Goal: Task Accomplishment & Management: Use online tool/utility

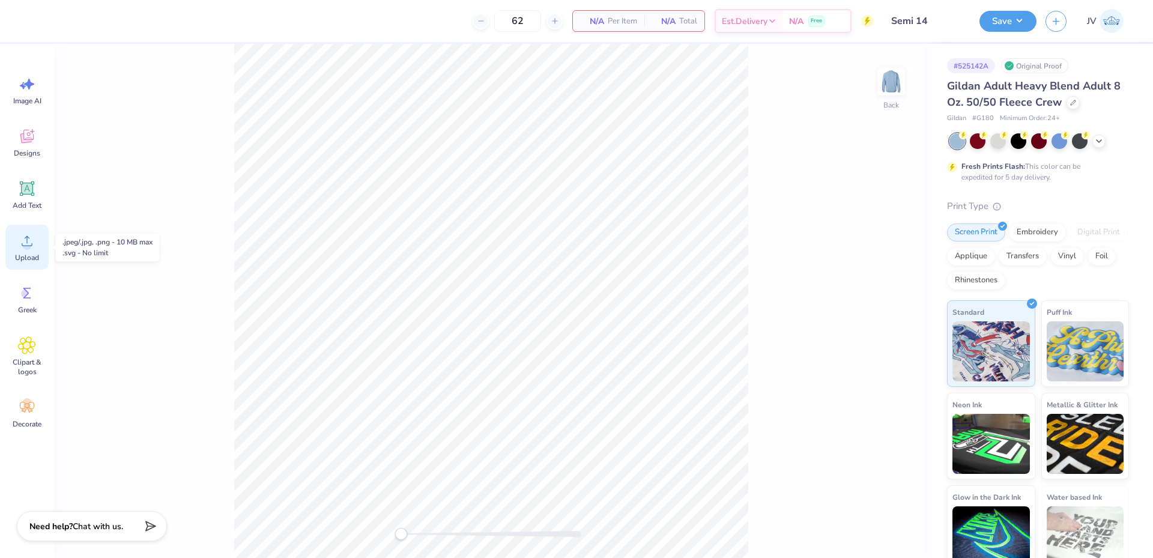
click at [23, 249] on icon at bounding box center [27, 241] width 18 height 18
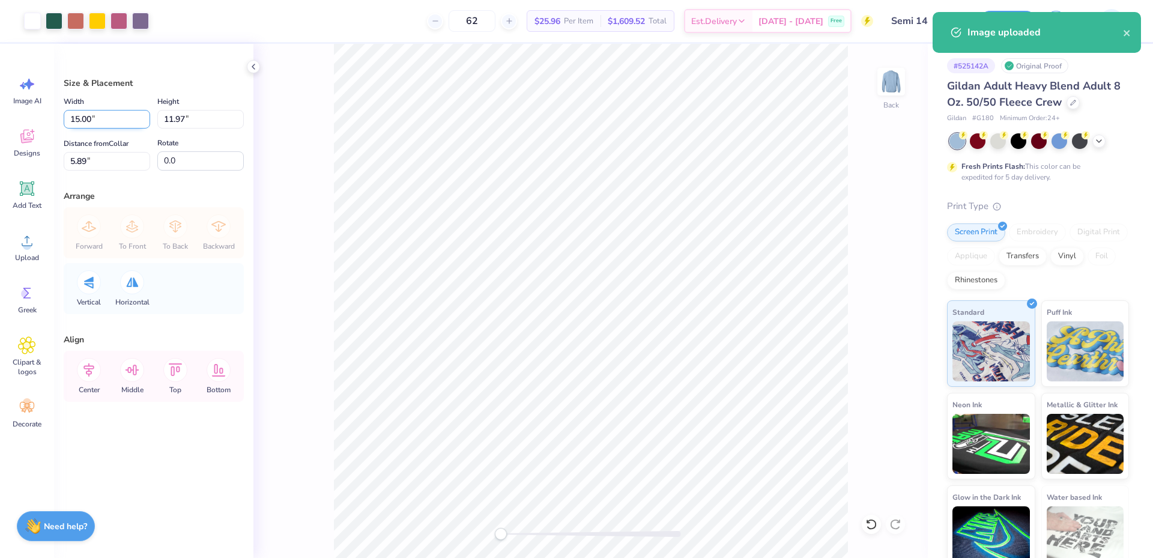
click at [93, 121] on input "15.00" at bounding box center [107, 119] width 86 height 19
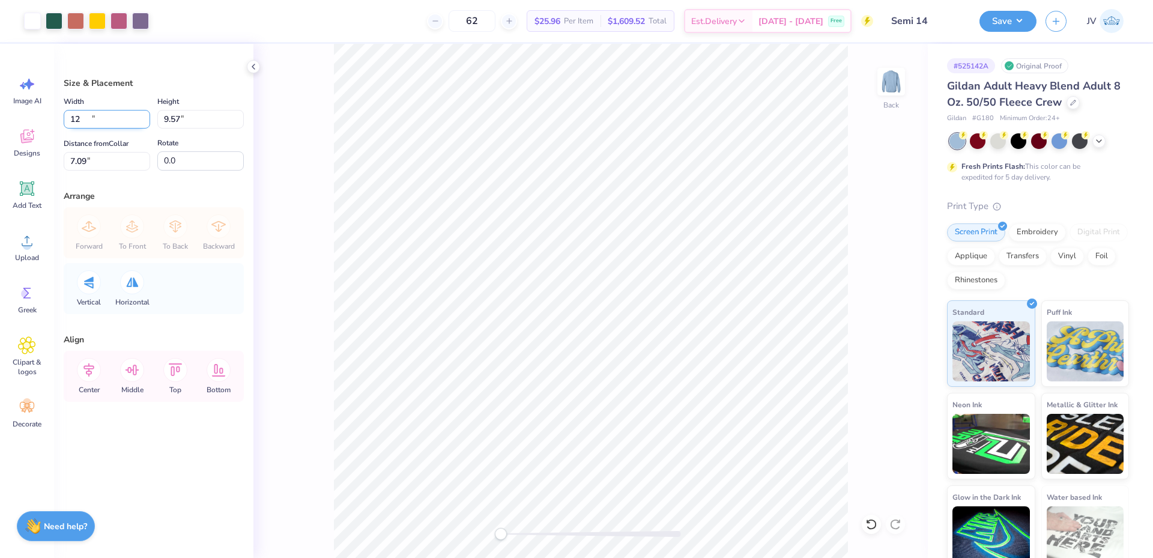
type input "12.00"
type input "9.57"
click at [115, 164] on input "7.09" at bounding box center [107, 161] width 86 height 19
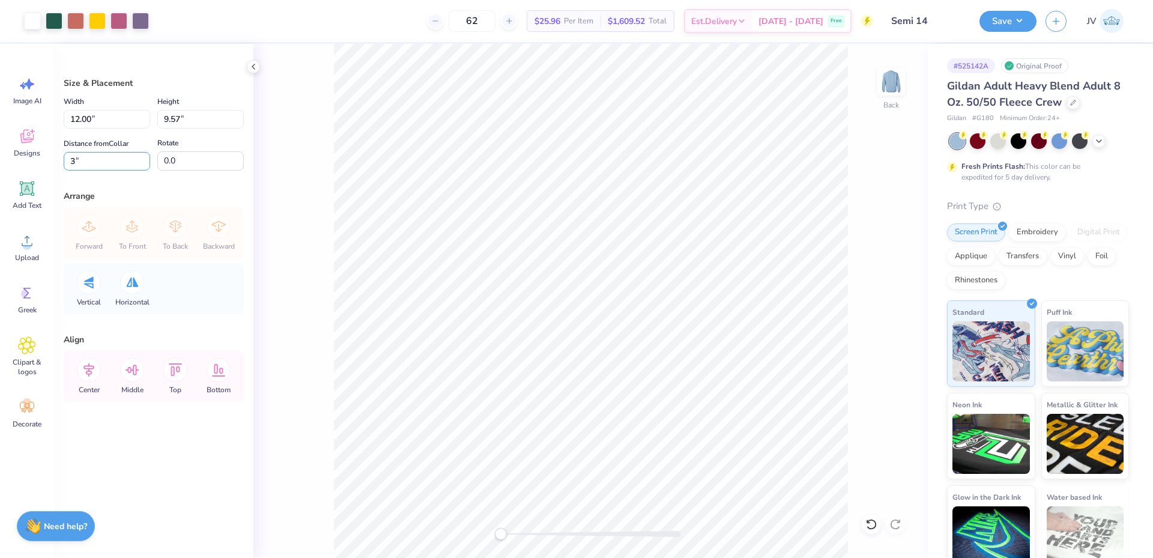
type input "3"
click at [314, 255] on div "Back" at bounding box center [590, 301] width 674 height 514
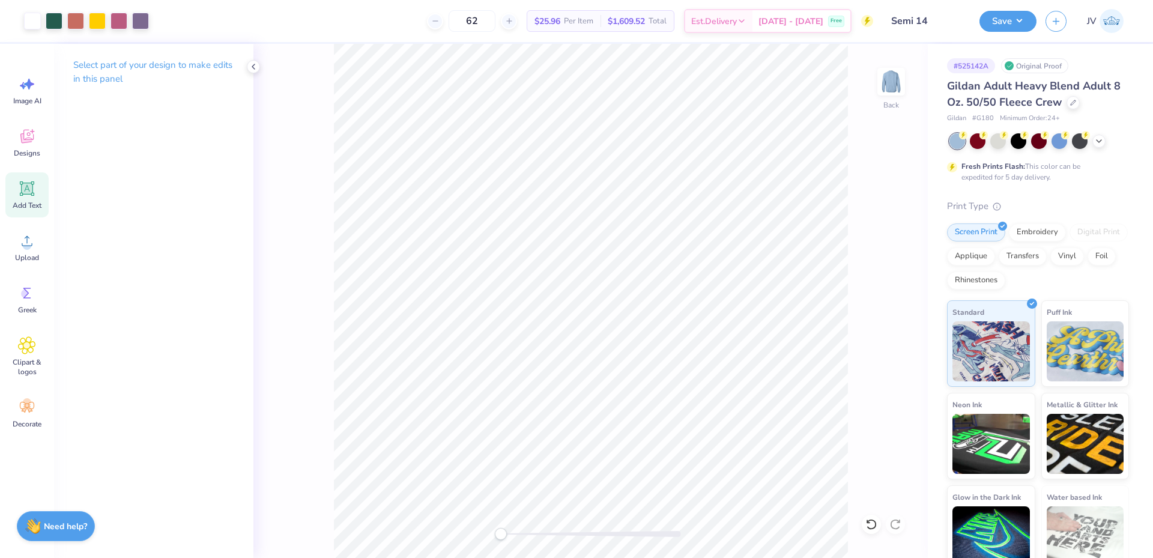
click at [21, 187] on icon at bounding box center [27, 189] width 18 height 18
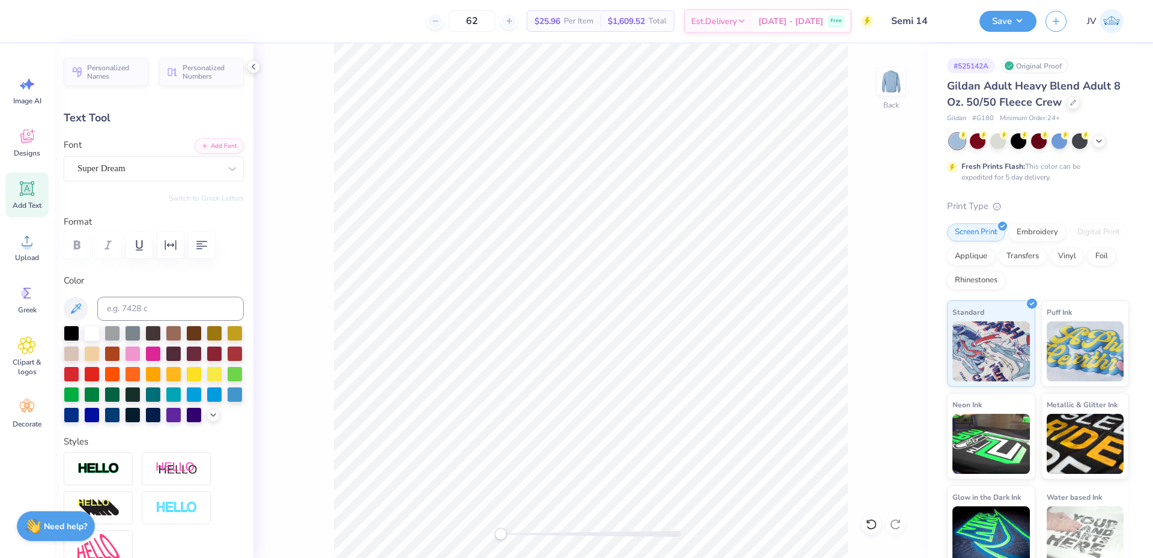
scroll to position [10, 5]
type textarea "kappa kappa gamma"
click at [220, 143] on button "Add Font" at bounding box center [219, 145] width 49 height 16
type input "9.18"
type input "1.32"
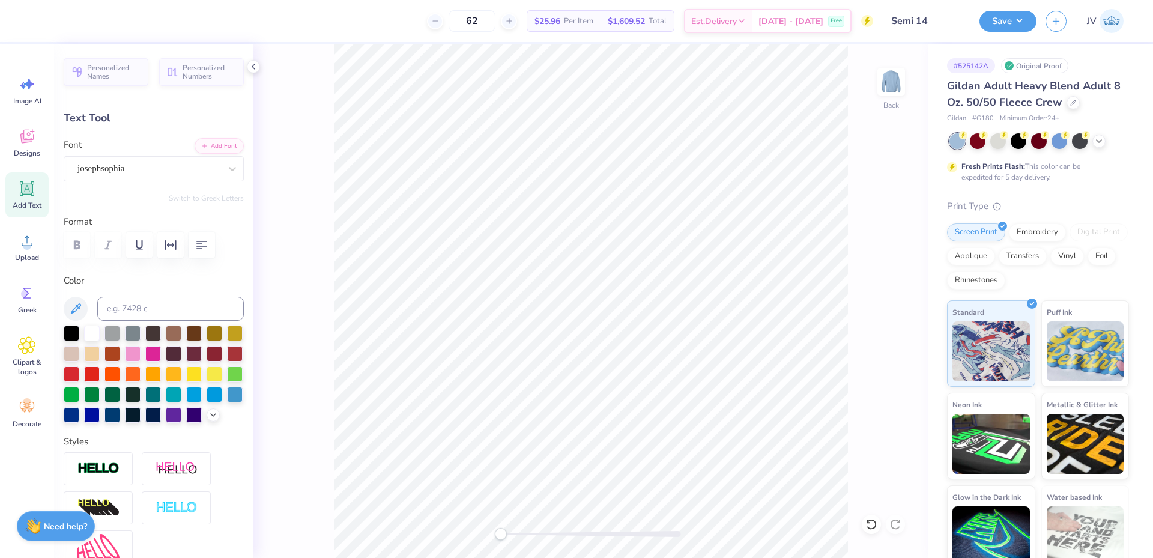
type input "11.26"
drag, startPoint x: 502, startPoint y: 537, endPoint x: 534, endPoint y: 537, distance: 32.4
click at [534, 537] on div "Accessibility label" at bounding box center [534, 534] width 12 height 12
type input "8.41"
type input "1.20"
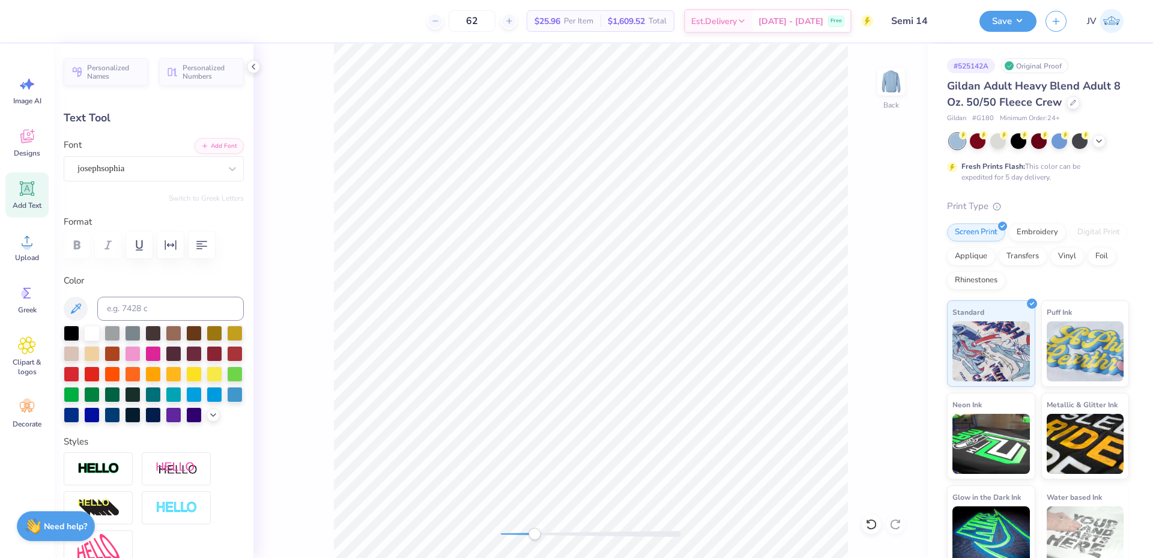
type input "8.97"
type input "7.61"
type input "1.09"
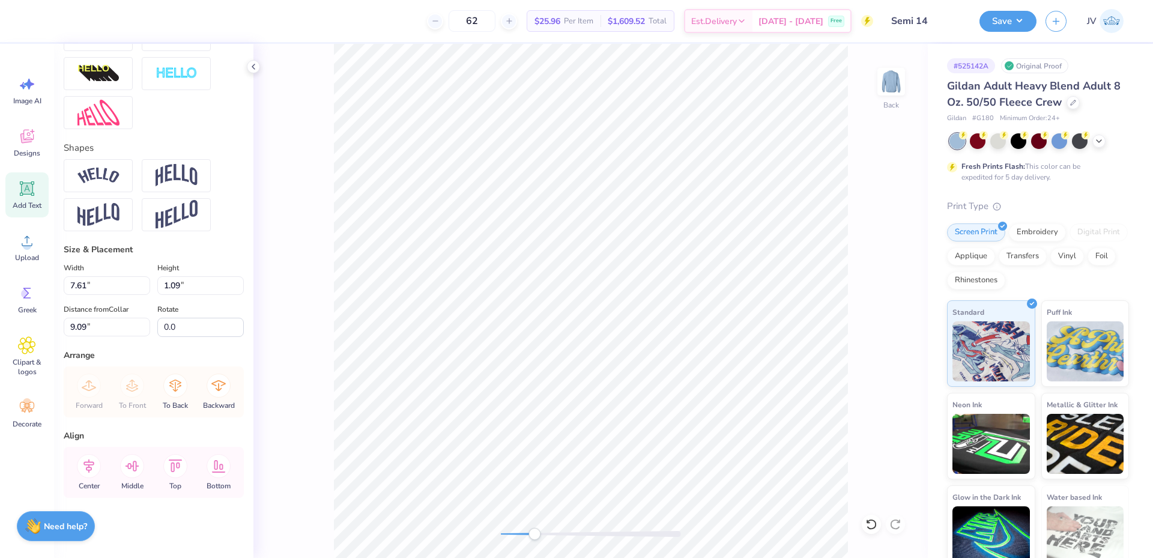
scroll to position [455, 0]
click at [88, 463] on icon at bounding box center [89, 466] width 24 height 24
type input "9.41"
drag, startPoint x: 536, startPoint y: 535, endPoint x: 504, endPoint y: 532, distance: 32.6
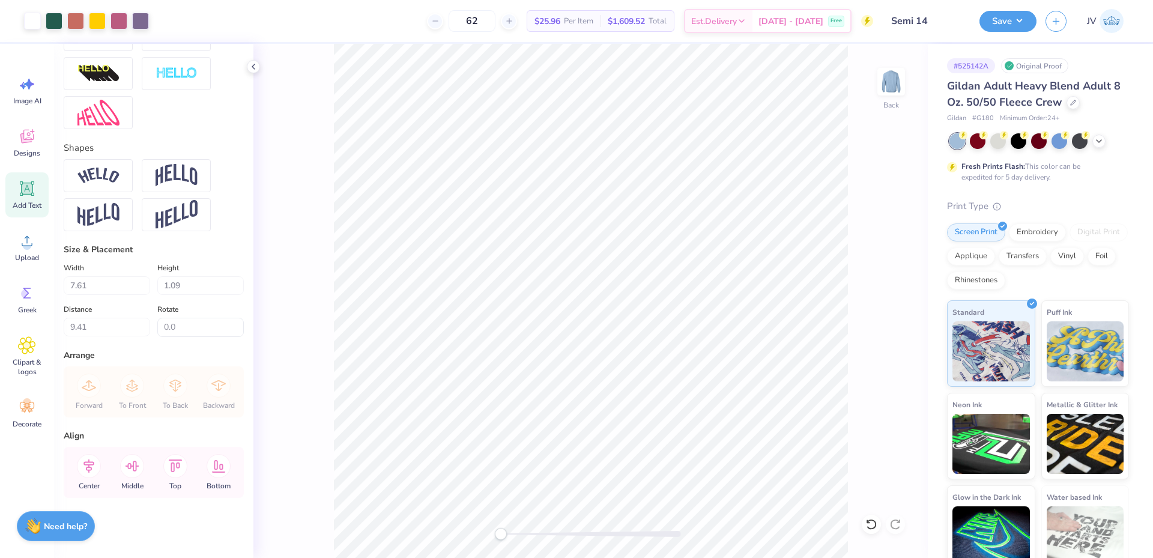
click at [498, 530] on div "Accessibility label" at bounding box center [501, 534] width 12 height 12
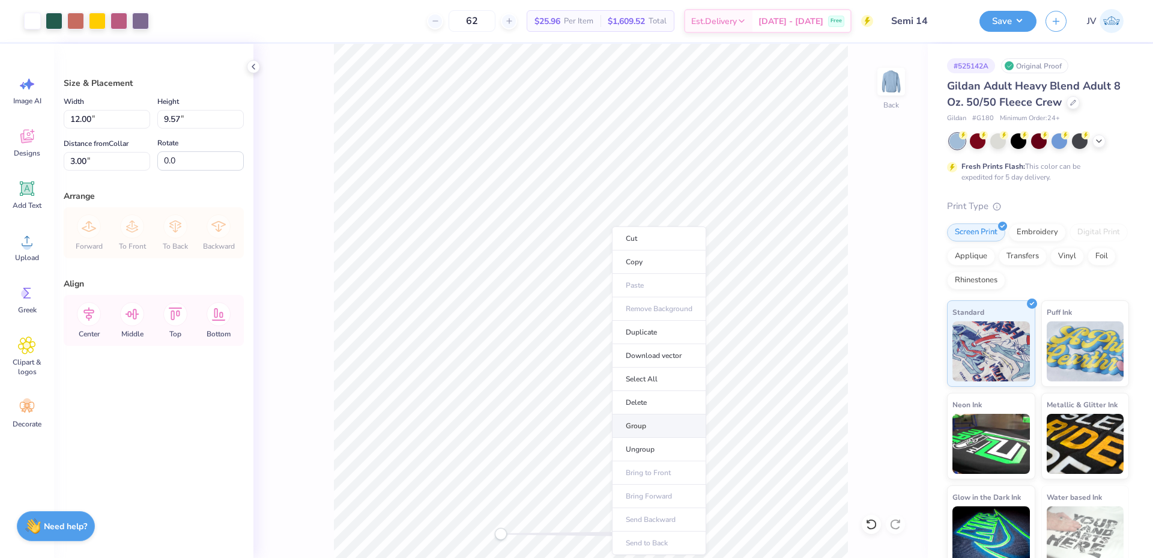
click at [640, 430] on li "Group" at bounding box center [659, 425] width 94 height 23
click at [1038, 22] on div "Save JV" at bounding box center [1066, 21] width 174 height 42
click at [1022, 24] on button "Save" at bounding box center [1007, 19] width 57 height 21
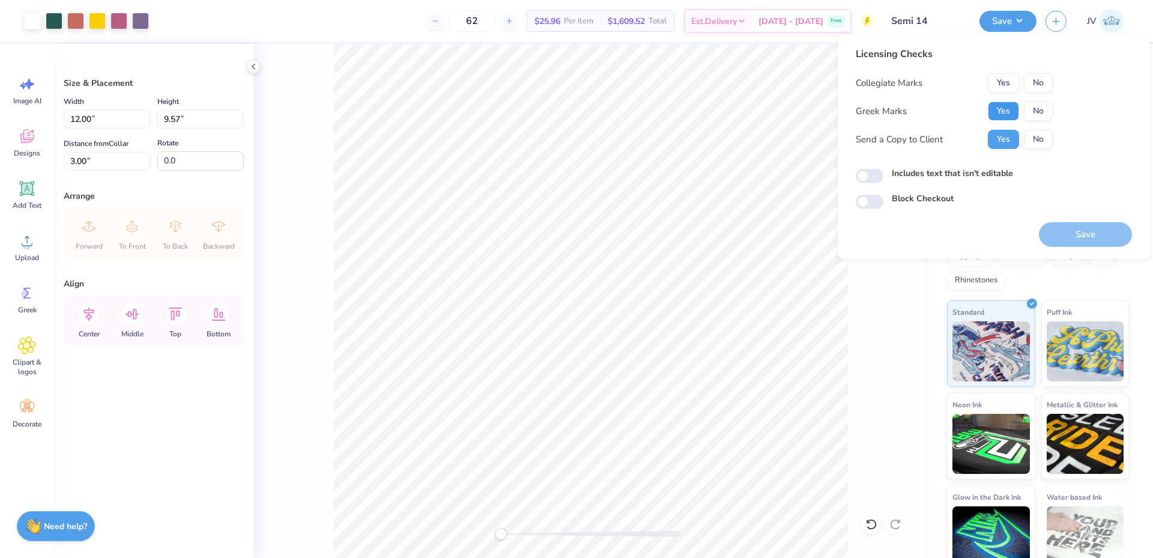
click at [999, 108] on button "Yes" at bounding box center [1003, 110] width 31 height 19
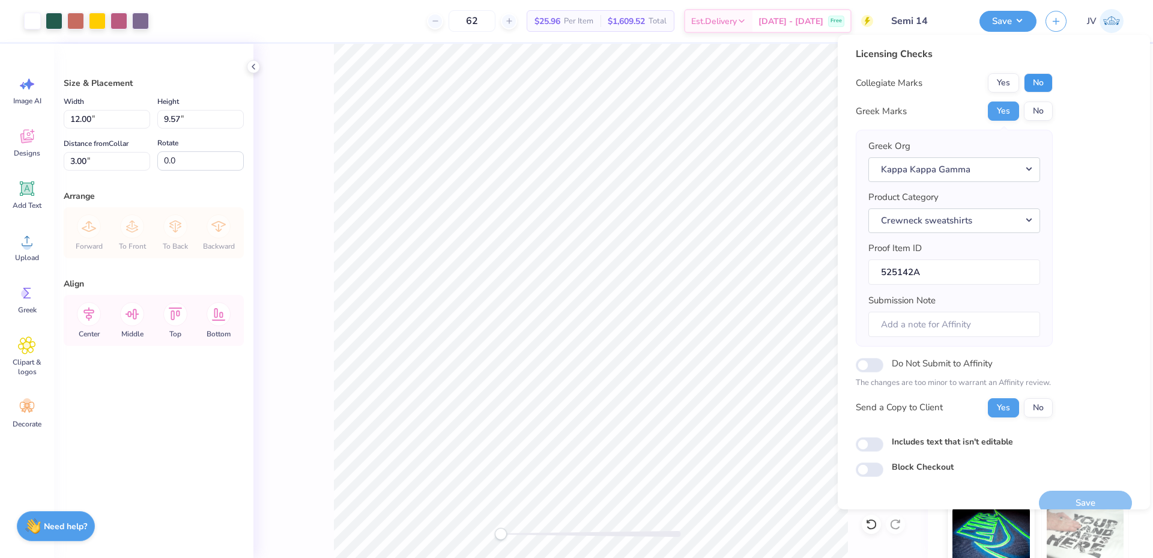
click at [1040, 78] on button "No" at bounding box center [1038, 82] width 29 height 19
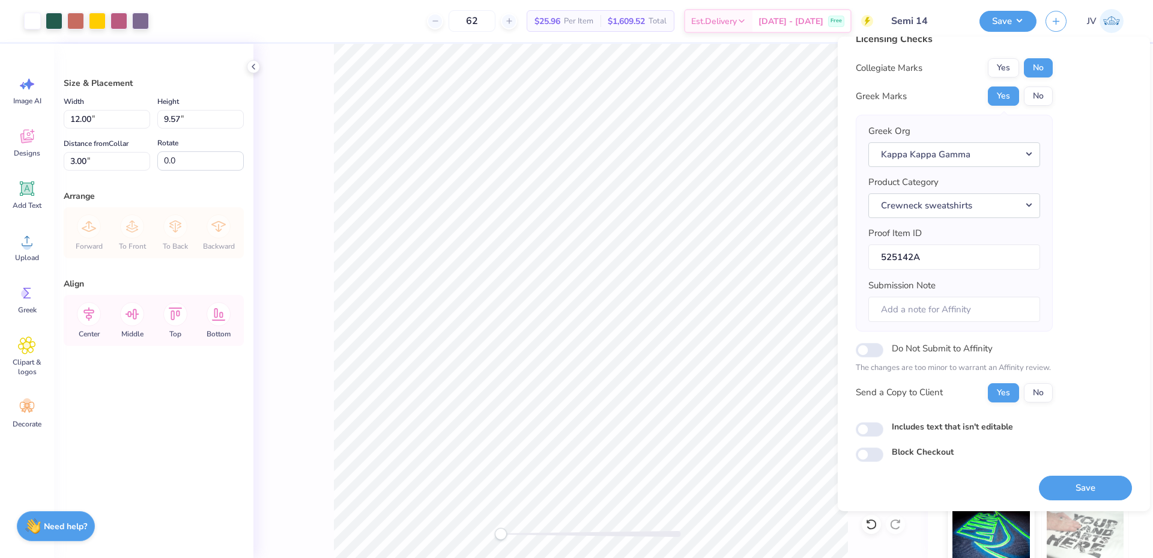
scroll to position [17, 0]
click at [1068, 499] on button "Save" at bounding box center [1085, 487] width 93 height 25
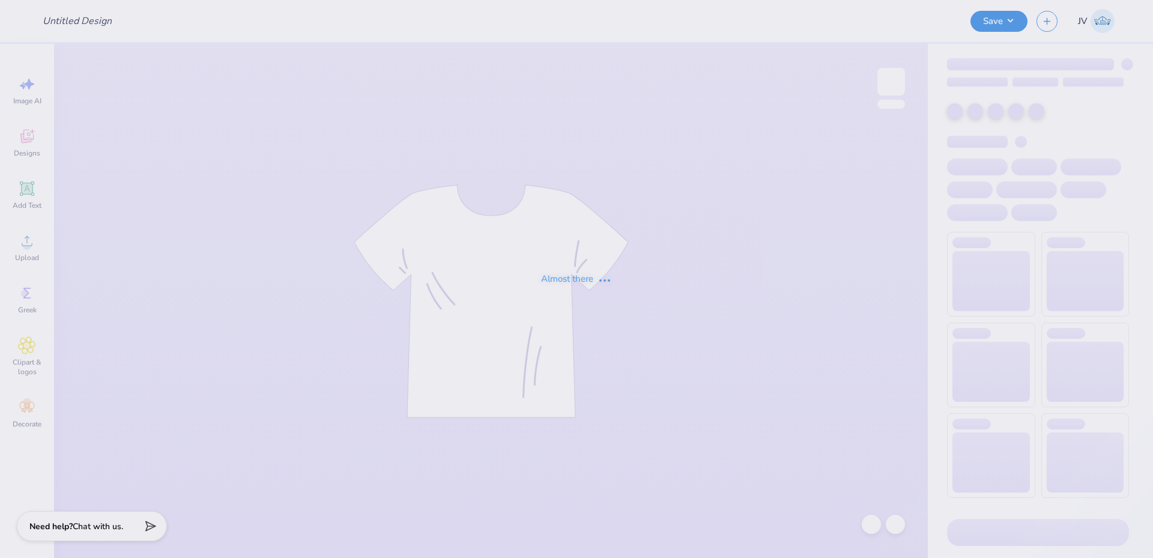
type input "Age Discrimination In Employment Act"
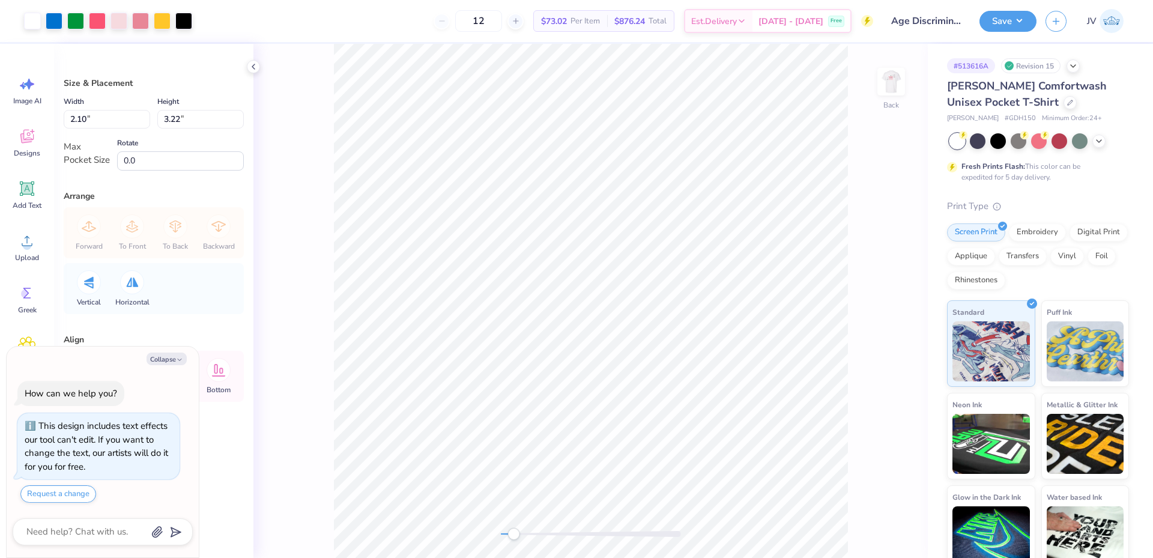
drag, startPoint x: 502, startPoint y: 531, endPoint x: 513, endPoint y: 531, distance: 11.4
click at [513, 531] on div "Accessibility label" at bounding box center [513, 534] width 12 height 12
click at [571, 528] on div at bounding box center [591, 534] width 180 height 12
drag, startPoint x: 567, startPoint y: 534, endPoint x: 516, endPoint y: 533, distance: 50.5
click at [516, 533] on div "Accessibility label" at bounding box center [516, 534] width 12 height 12
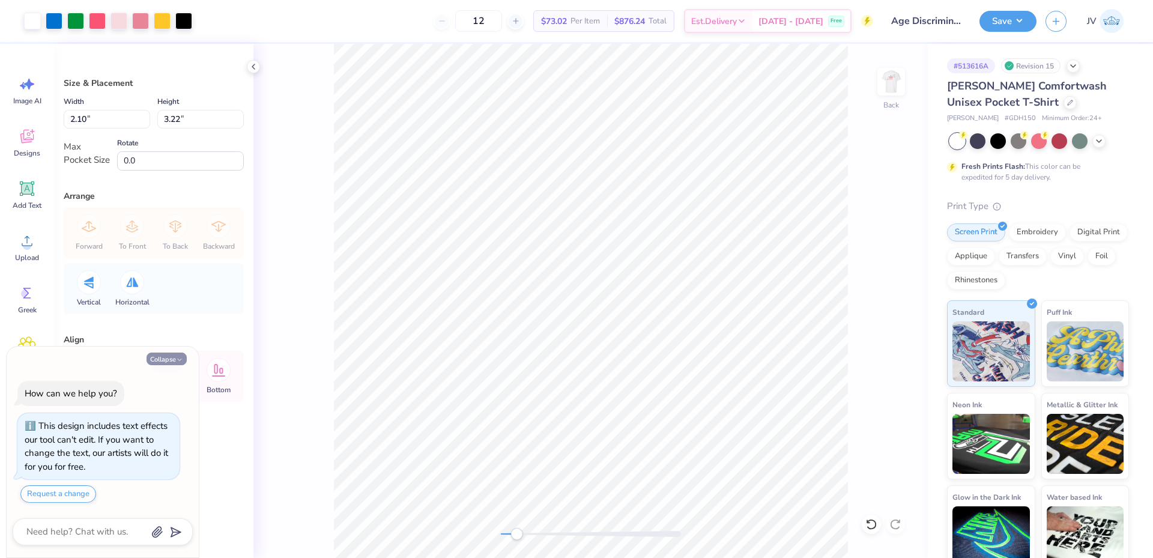
click at [179, 362] on icon "button" at bounding box center [179, 359] width 7 height 7
type textarea "x"
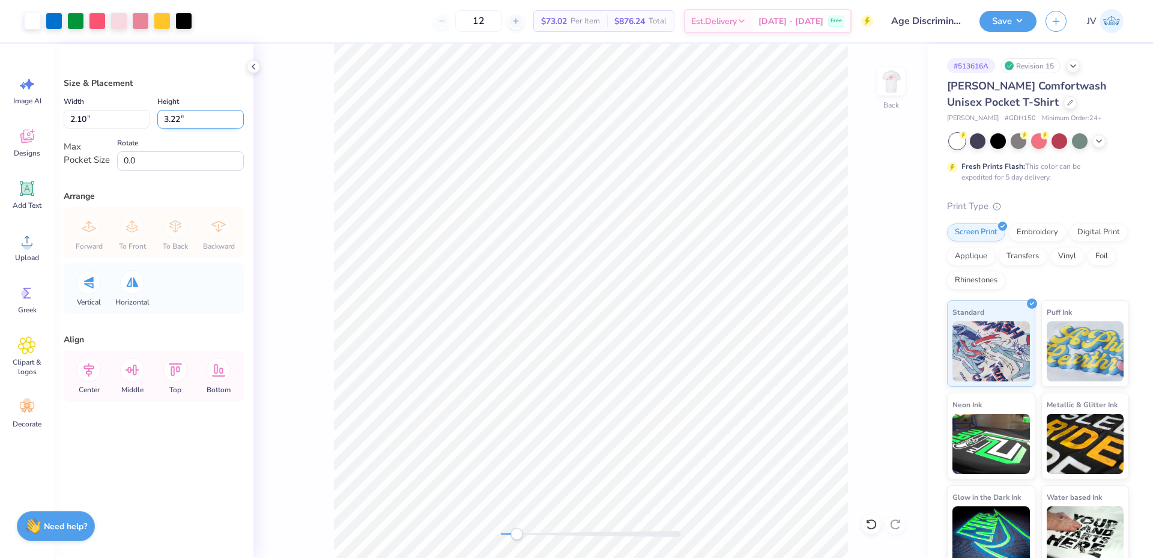
click at [202, 118] on input "3.22" at bounding box center [200, 119] width 86 height 19
drag, startPoint x: 202, startPoint y: 118, endPoint x: 74, endPoint y: 50, distance: 144.8
click at [61, 104] on div "Size & Placement Width 2.10 2.10 " Height 3.22 3.22 " Max Pocket Size Rotate 0.…" at bounding box center [153, 301] width 199 height 514
type input "3.5"
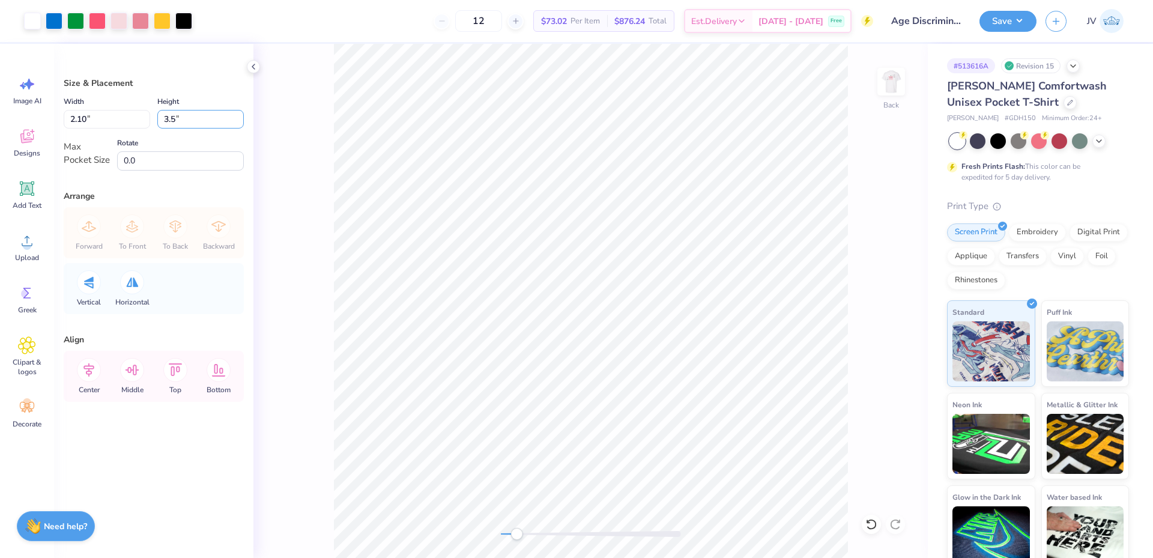
type input "2.28"
type input "3.50"
click at [138, 362] on icon at bounding box center [132, 370] width 24 height 24
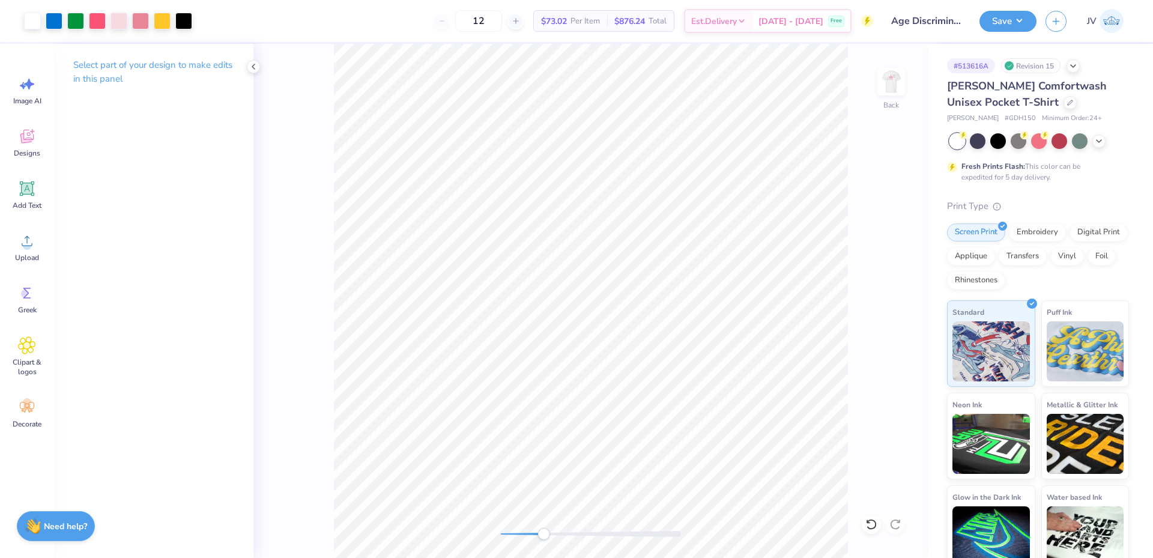
drag, startPoint x: 518, startPoint y: 537, endPoint x: 543, endPoint y: 539, distance: 25.3
click at [543, 539] on div "Accessibility label" at bounding box center [543, 534] width 12 height 12
click at [482, 512] on div "Back" at bounding box center [590, 301] width 674 height 514
click at [887, 74] on img at bounding box center [891, 82] width 48 height 48
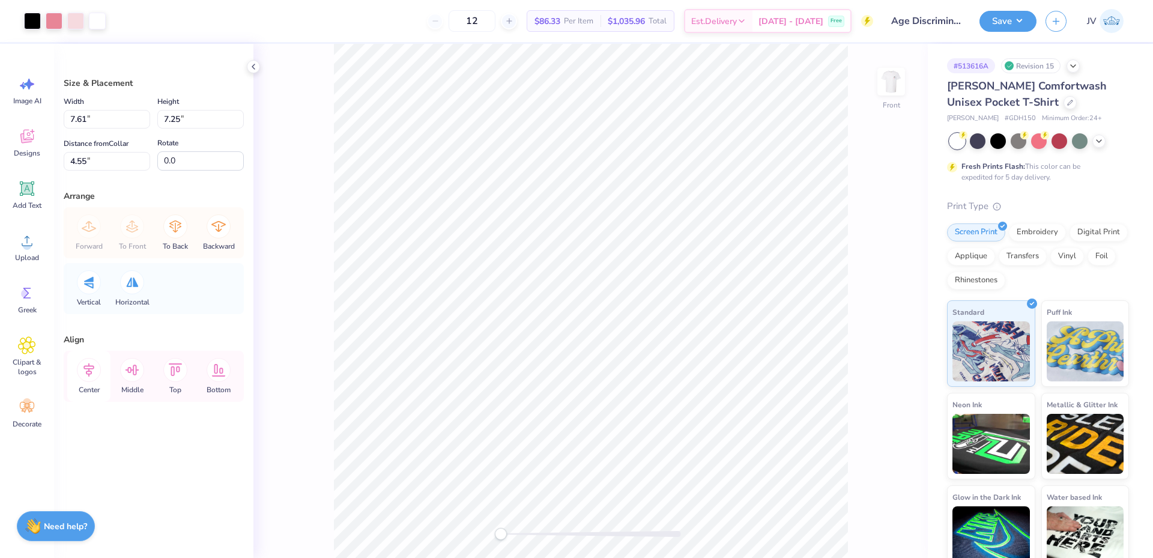
click at [90, 371] on icon at bounding box center [89, 370] width 24 height 24
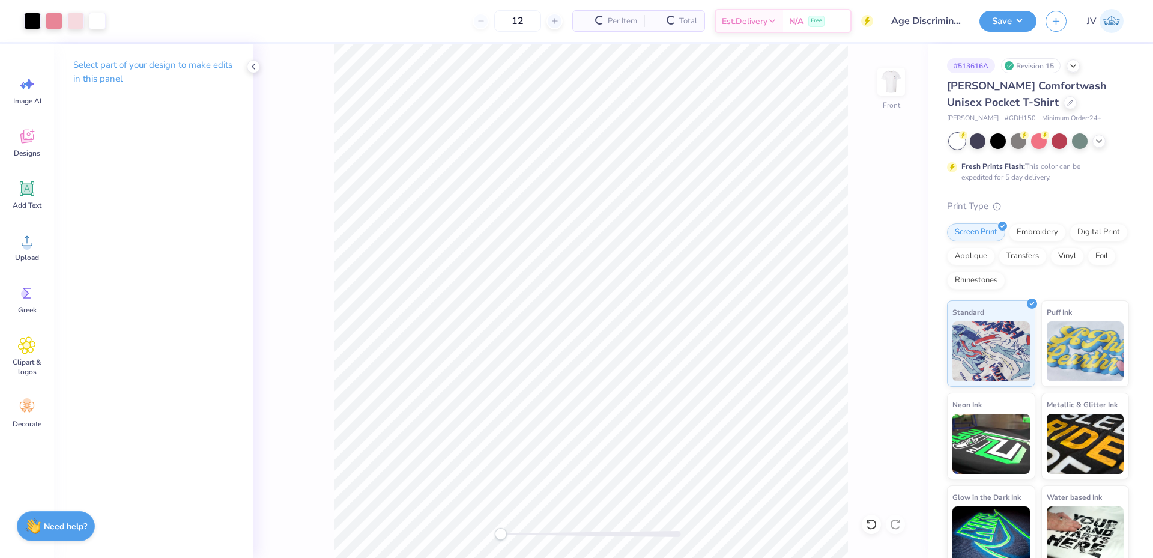
click at [90, 371] on div "Select part of your design to make edits in this panel" at bounding box center [153, 301] width 199 height 514
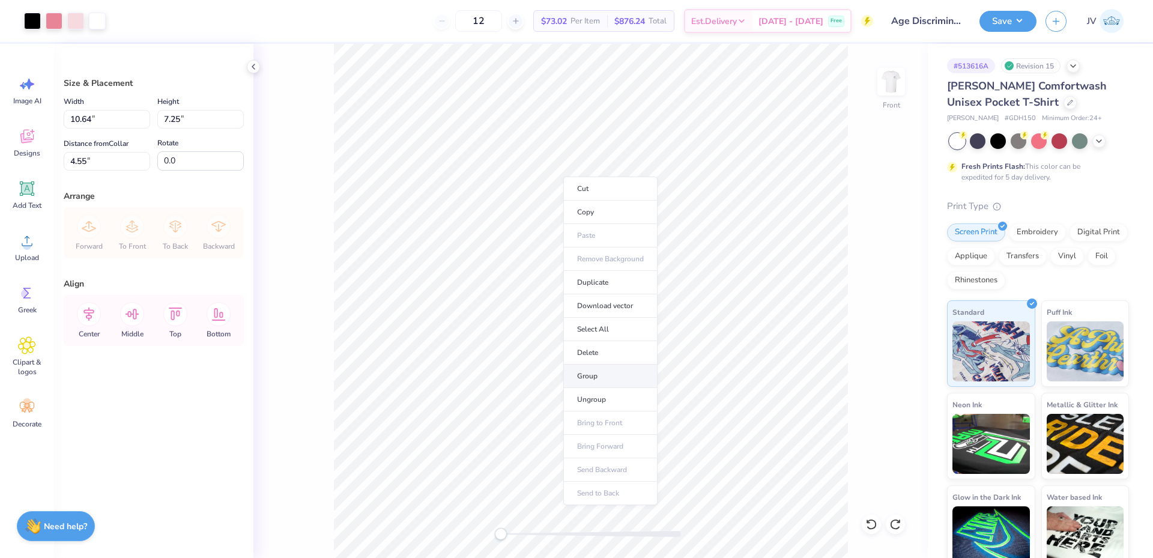
click at [594, 371] on li "Group" at bounding box center [610, 376] width 94 height 23
click at [86, 313] on icon at bounding box center [88, 314] width 11 height 14
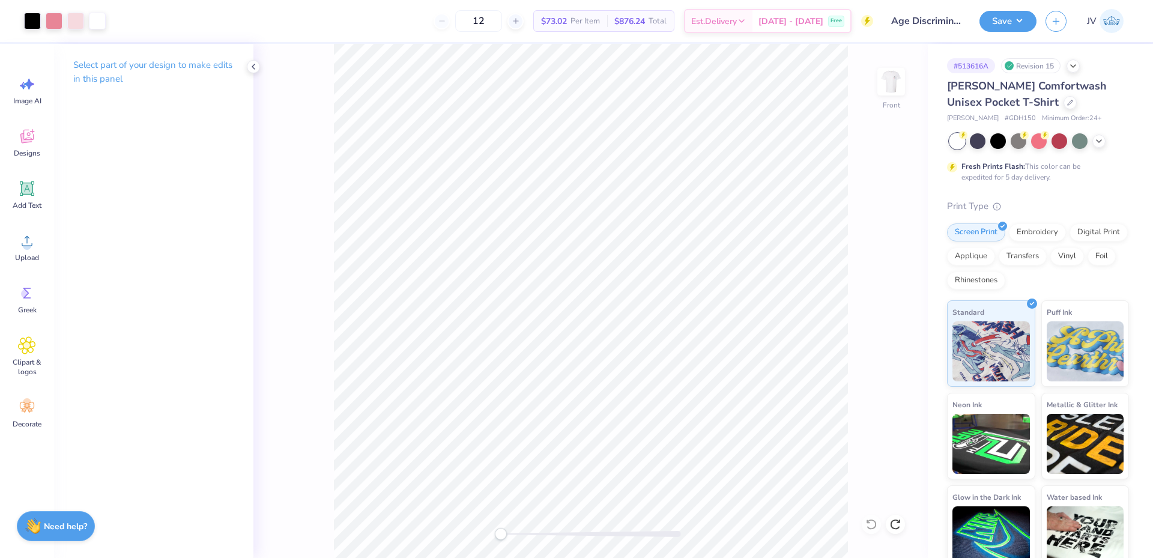
click at [294, 35] on div "Art colors 12 $73.02 Per Item $876.24 Total Est. Delivery Oct 7 - 10 Free Desig…" at bounding box center [576, 279] width 1153 height 558
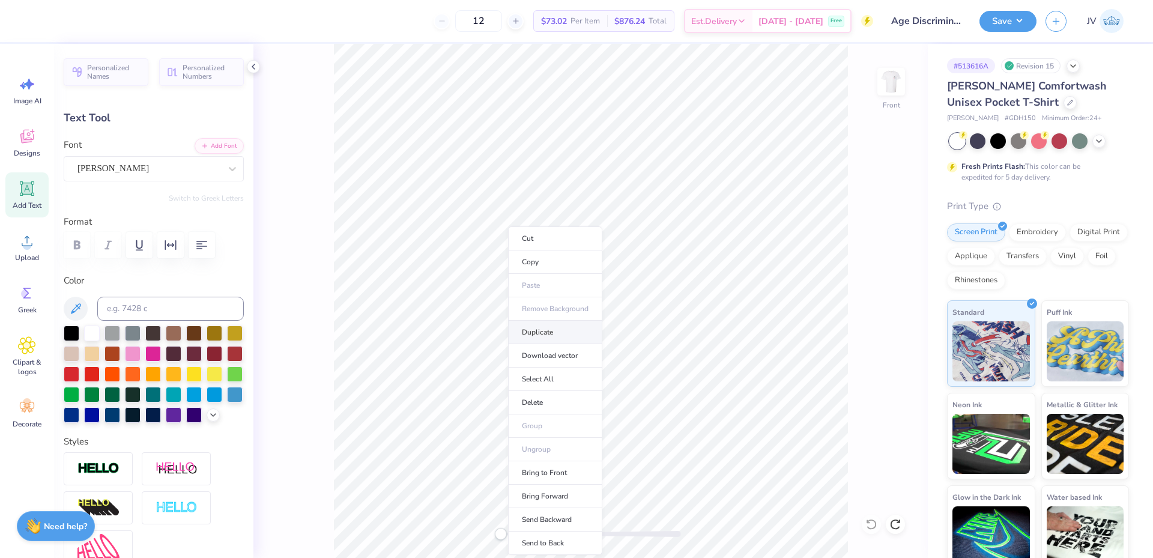
click at [573, 334] on li "Duplicate" at bounding box center [555, 332] width 94 height 23
type input "10.46"
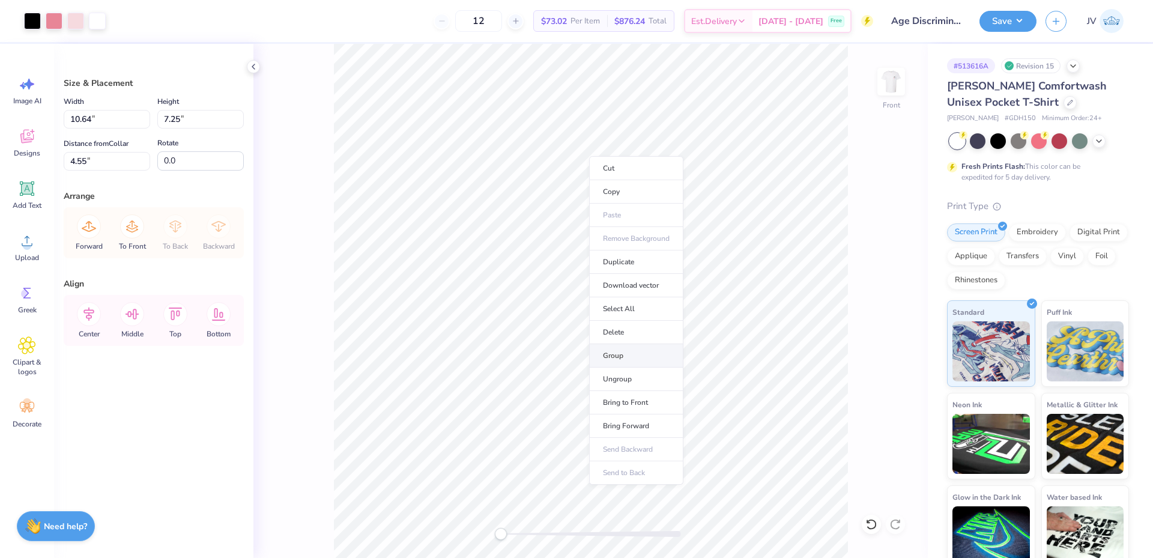
click at [611, 354] on li "Group" at bounding box center [636, 355] width 94 height 23
click at [80, 312] on icon at bounding box center [89, 314] width 24 height 24
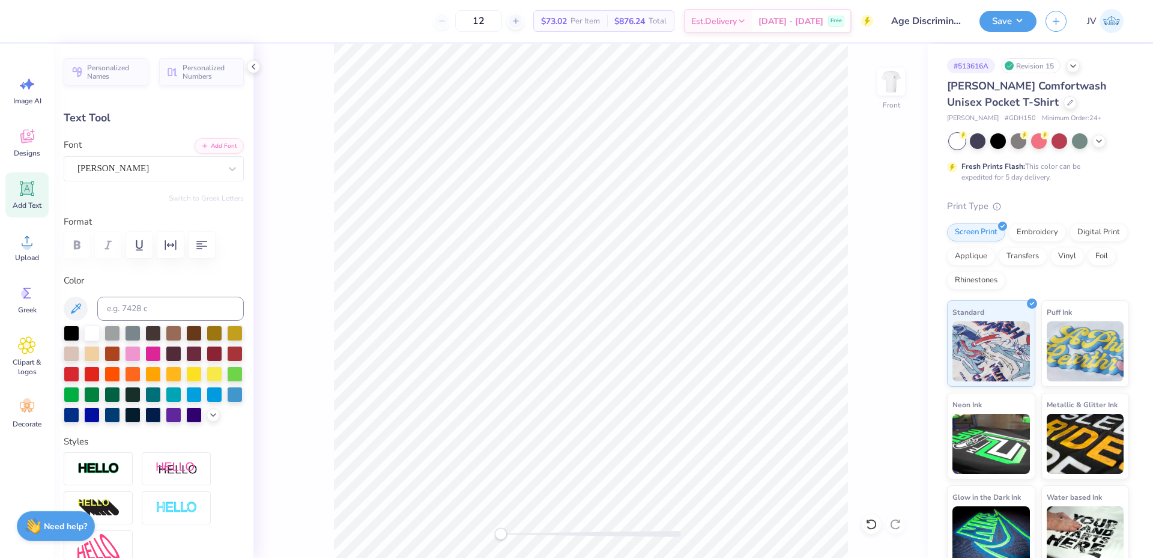
scroll to position [10, 3]
type textarea "A"
type textarea "ART IN DENTISTRY"
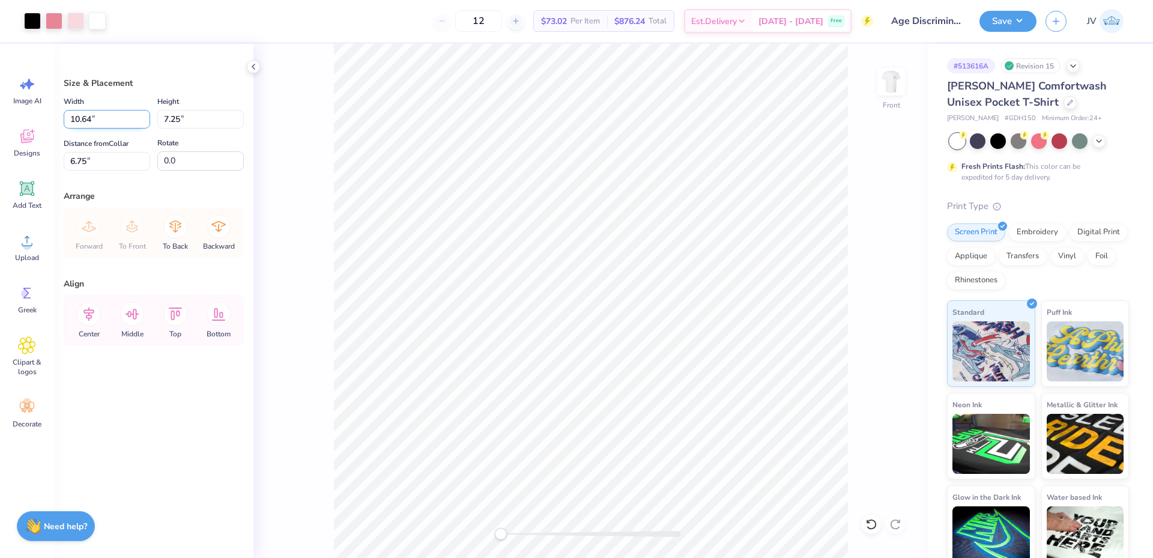
click at [102, 123] on input "10.64" at bounding box center [107, 119] width 86 height 19
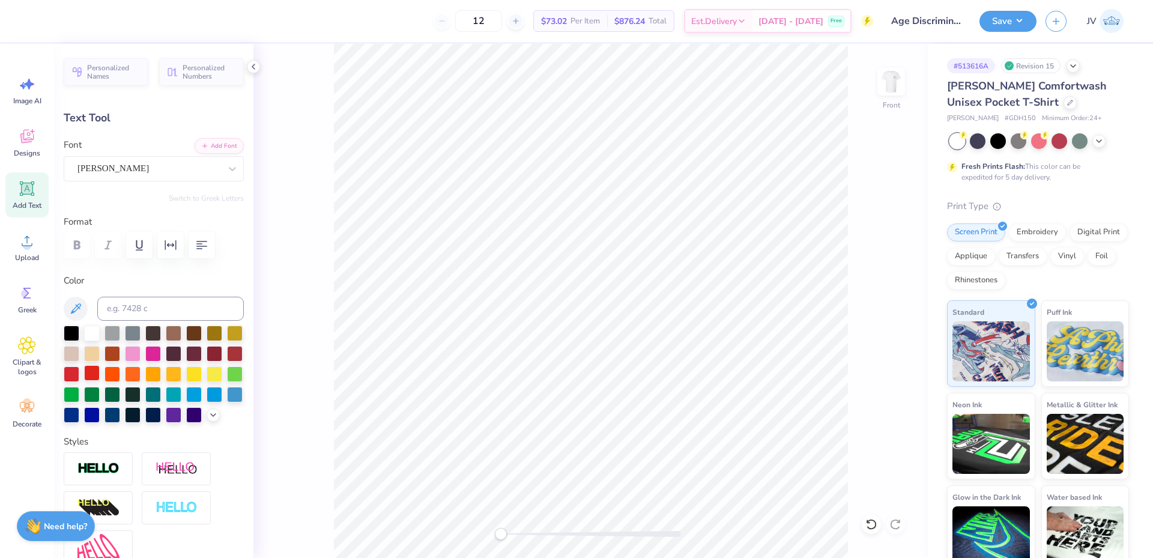
scroll to position [401, 0]
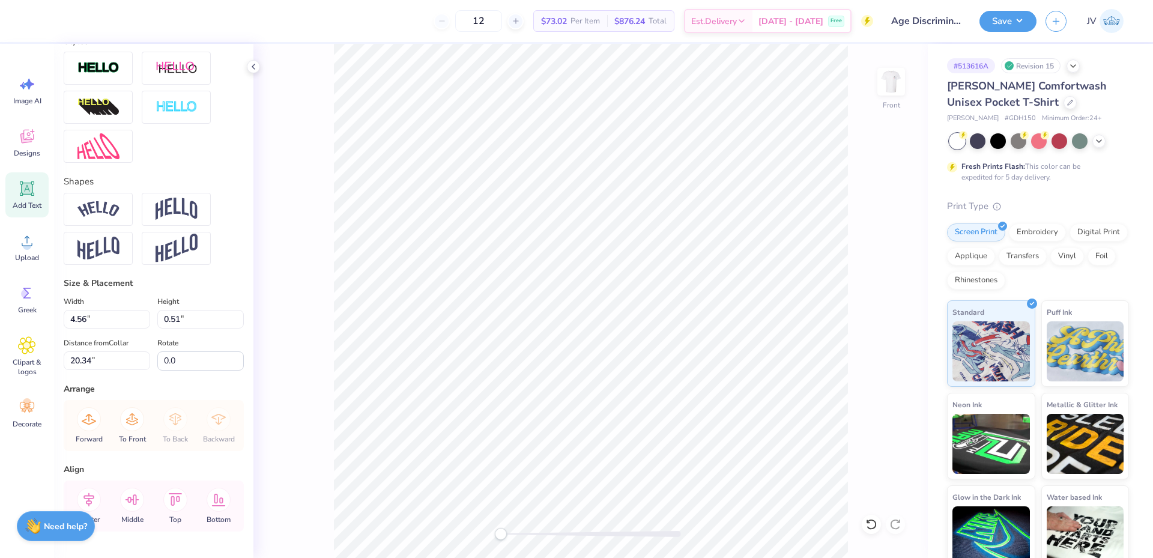
click at [102, 328] on div "Width 4.56 4.56 "" at bounding box center [107, 311] width 86 height 34
click at [102, 328] on input "4.56" at bounding box center [107, 319] width 86 height 19
type input "12.00"
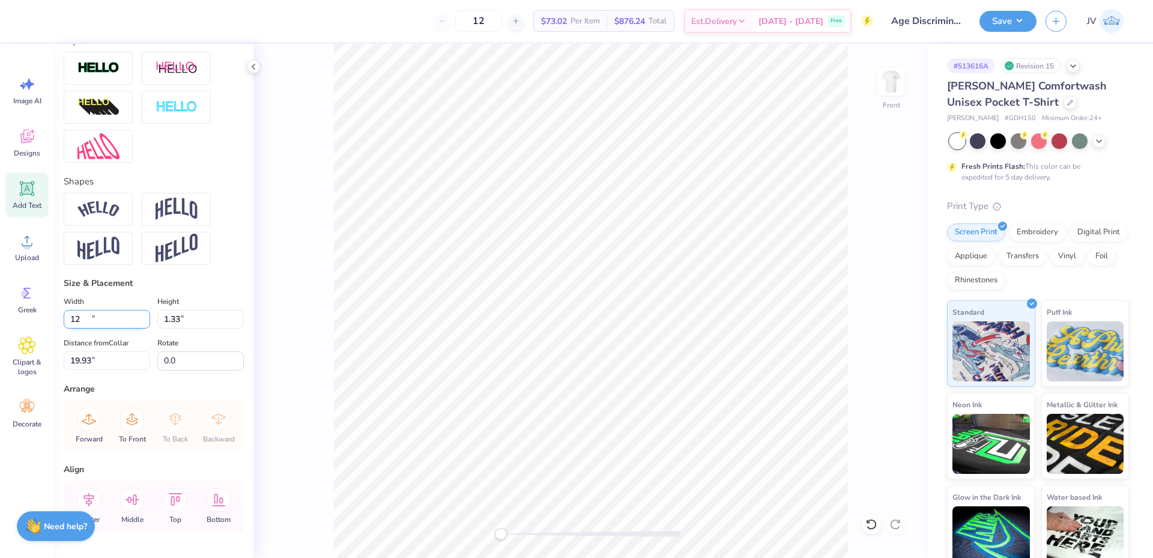
type input "1.33"
type input "19.93"
click at [171, 220] on img at bounding box center [177, 209] width 42 height 23
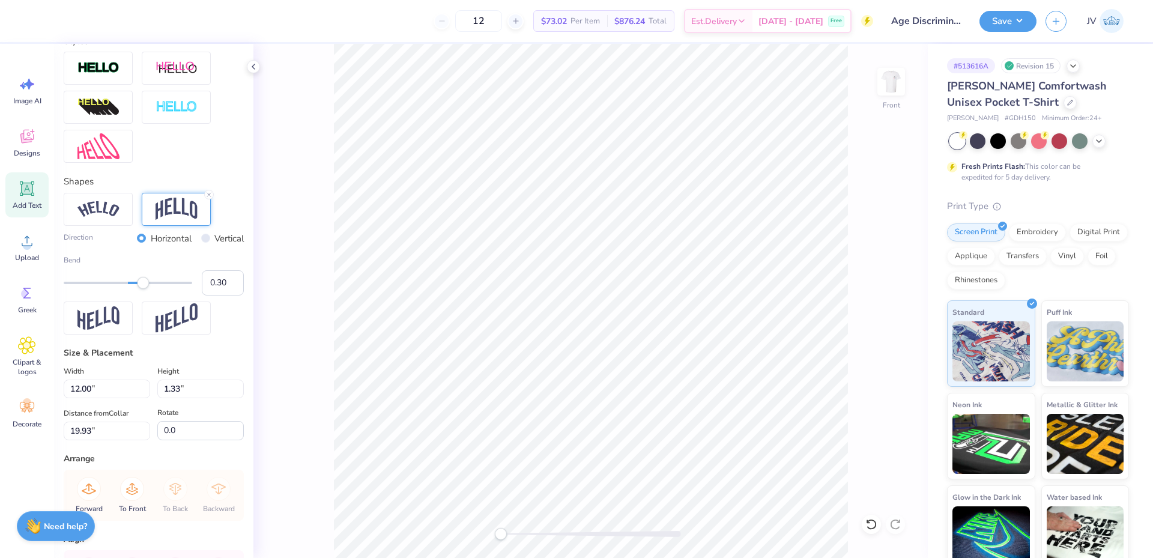
type input "0.29"
drag, startPoint x: 152, startPoint y: 303, endPoint x: 141, endPoint y: 301, distance: 11.7
click at [141, 289] on div "Accessibility label" at bounding box center [141, 283] width 12 height 12
type input "0.36"
click at [145, 289] on div "Accessibility label" at bounding box center [145, 283] width 12 height 12
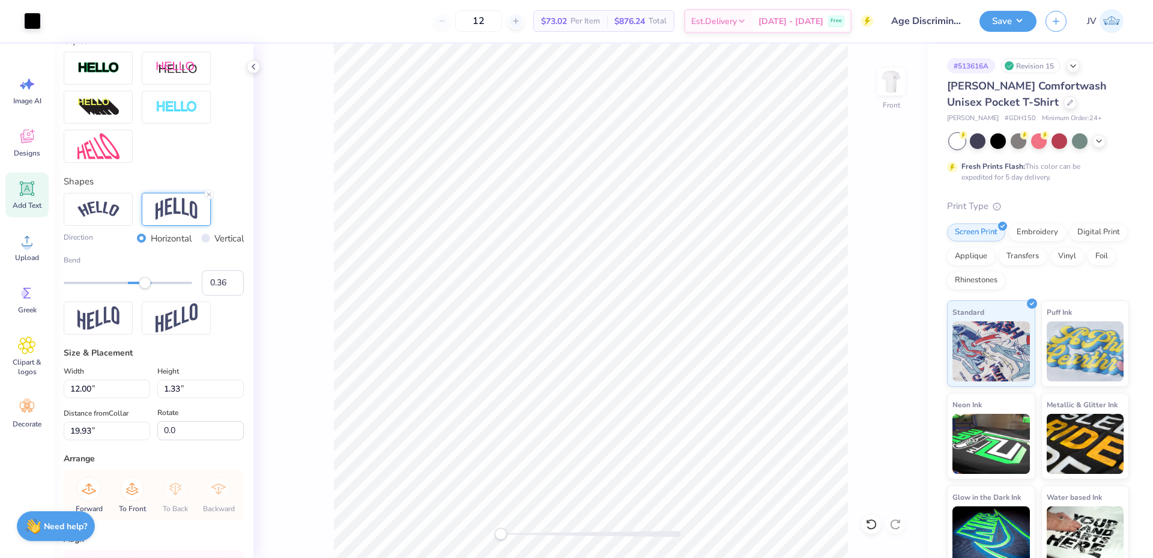
type input "2.94"
click at [104, 440] on input "19.13" at bounding box center [107, 431] width 86 height 19
click at [685, 246] on li "Duplicate" at bounding box center [676, 243] width 94 height 23
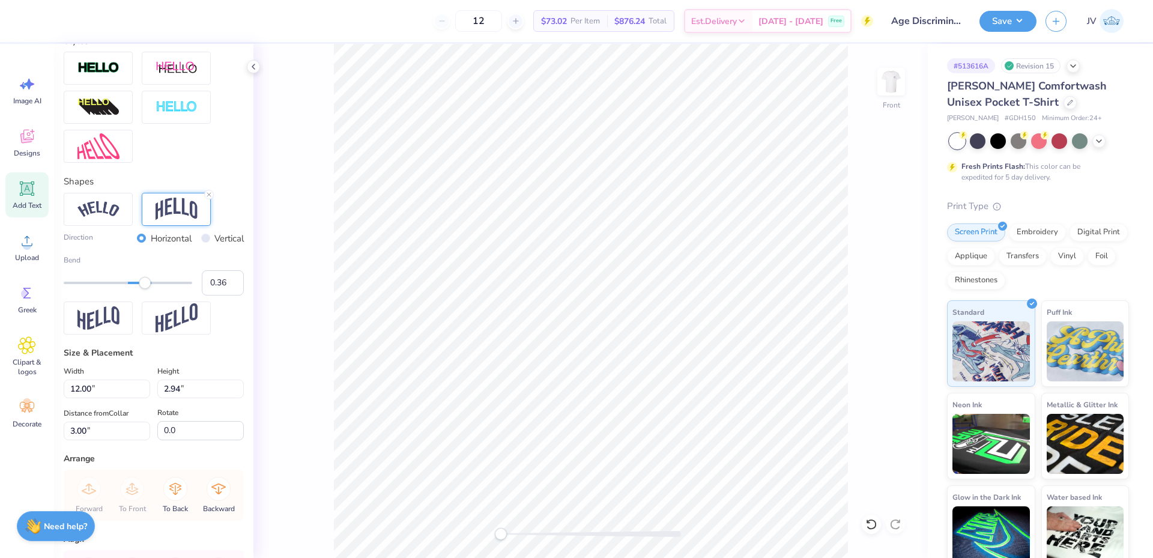
type input "4.00"
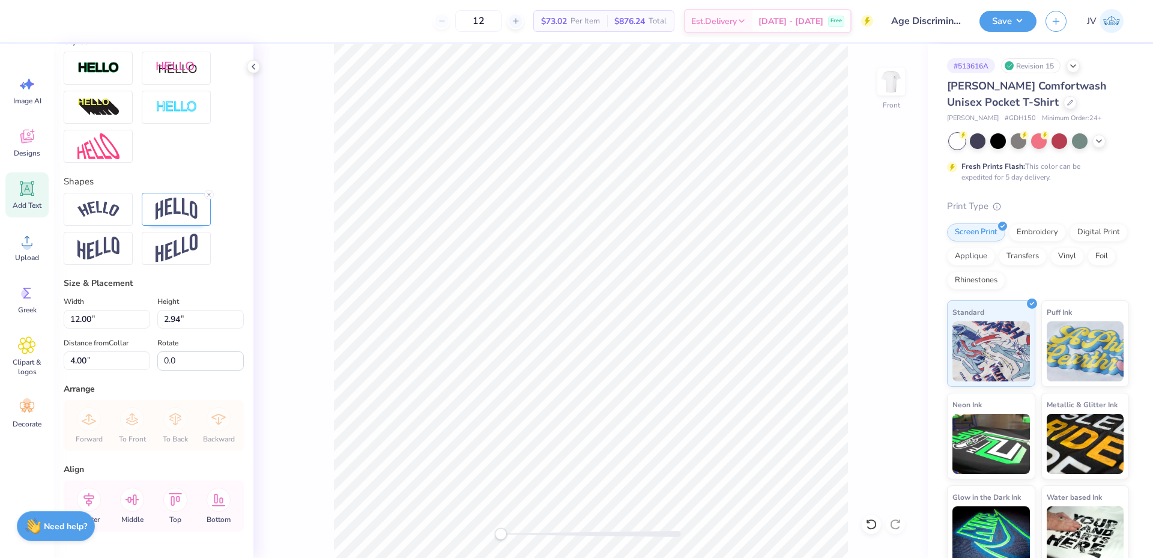
scroll to position [10, 3]
type textarea "2025-2026"
type input "6.84"
type input "2.18"
type input "4.38"
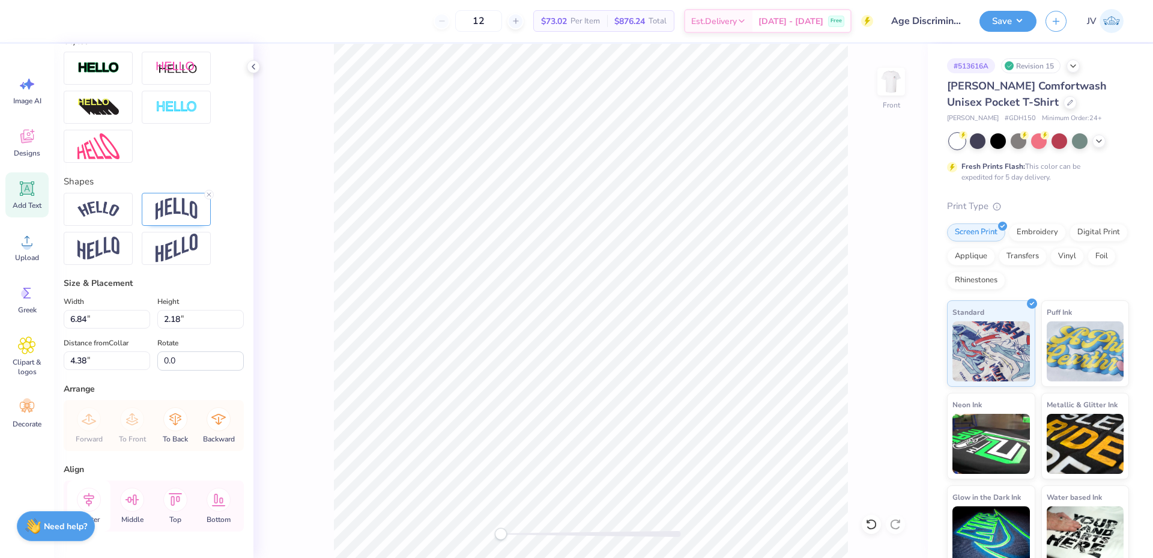
click at [97, 512] on icon at bounding box center [89, 500] width 24 height 24
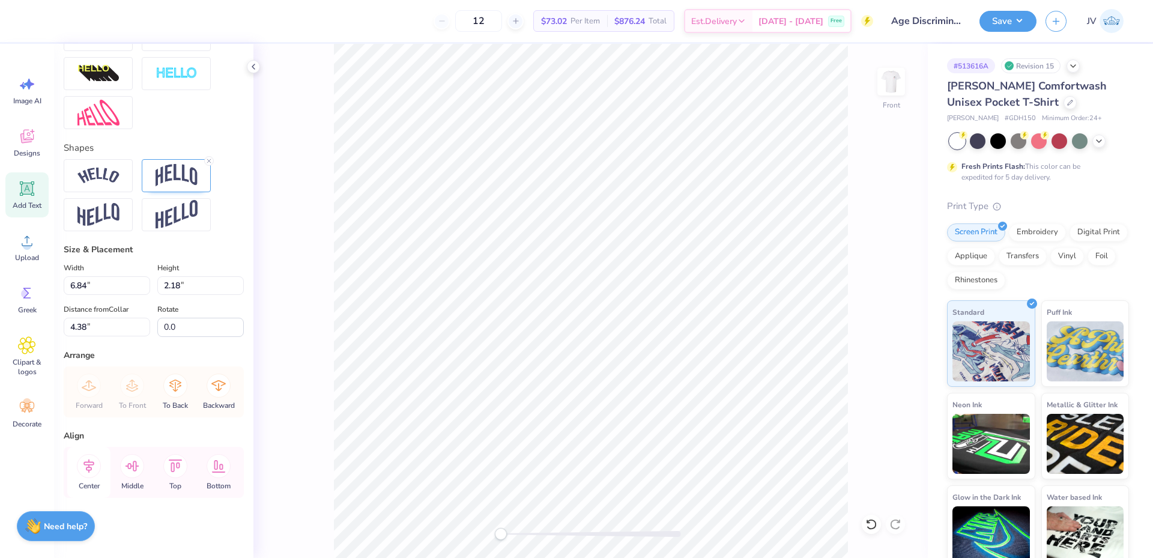
scroll to position [455, 0]
click at [88, 467] on icon at bounding box center [88, 466] width 11 height 14
click at [166, 169] on img at bounding box center [177, 175] width 42 height 23
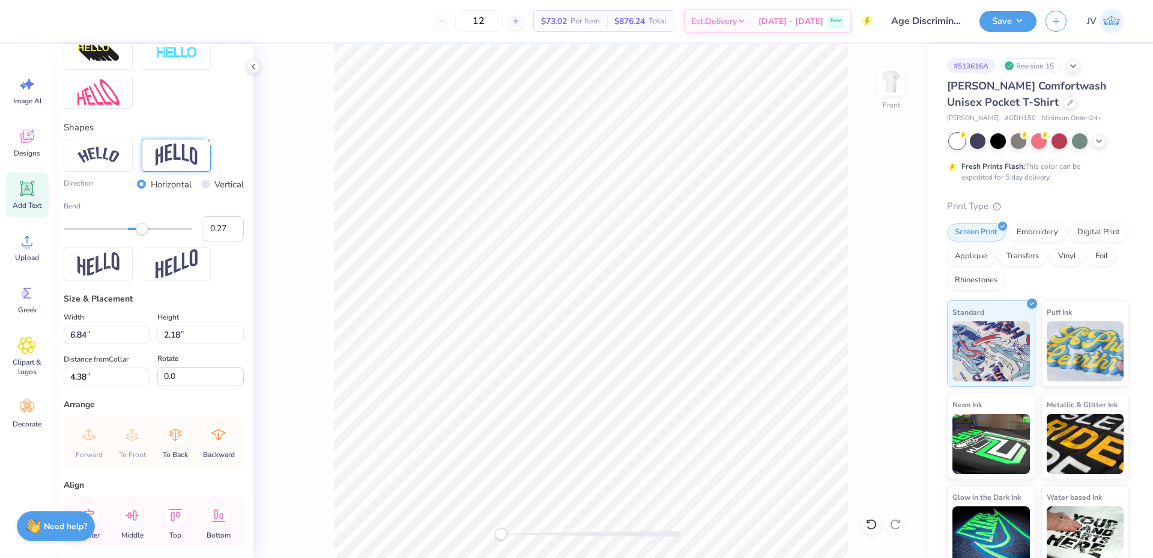
type input "0.26"
click at [139, 235] on div "Accessibility label" at bounding box center [139, 229] width 12 height 12
type input "0.19"
click at [135, 235] on div "Accessibility label" at bounding box center [135, 229] width 12 height 12
type input "1.74"
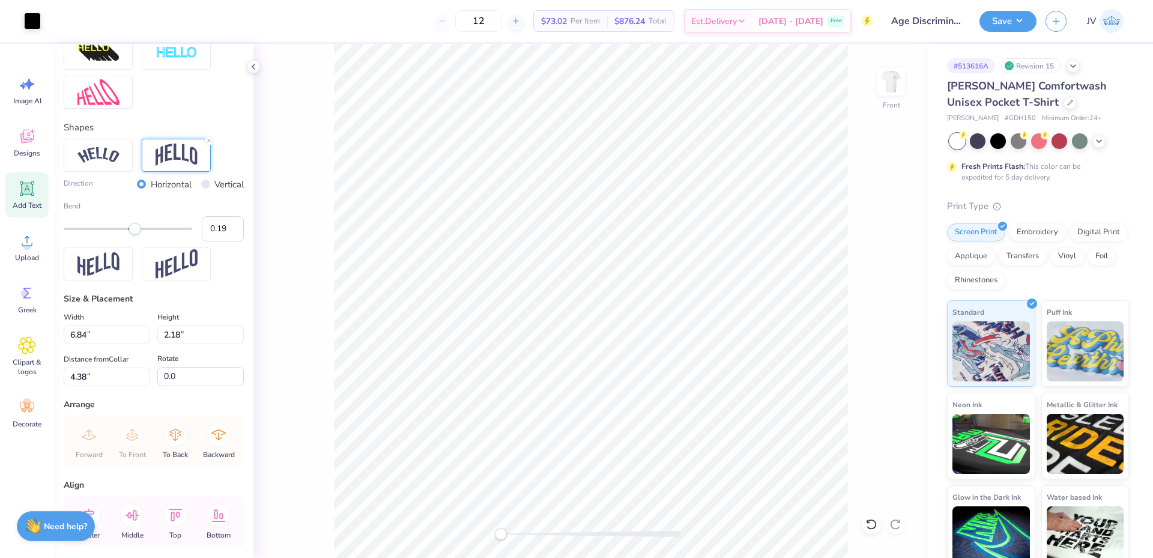
type input "4.60"
type input "12.00"
type input "2.94"
type input "3.00"
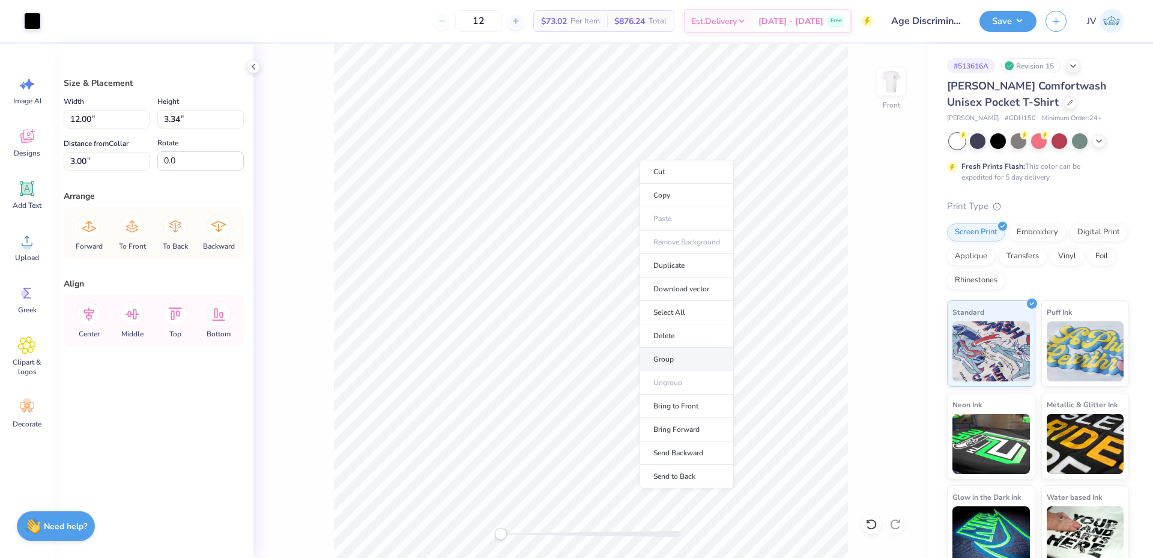
click at [670, 357] on li "Group" at bounding box center [687, 359] width 94 height 23
click at [88, 312] on icon at bounding box center [88, 314] width 11 height 14
click at [668, 382] on li "Ungroup" at bounding box center [679, 386] width 94 height 23
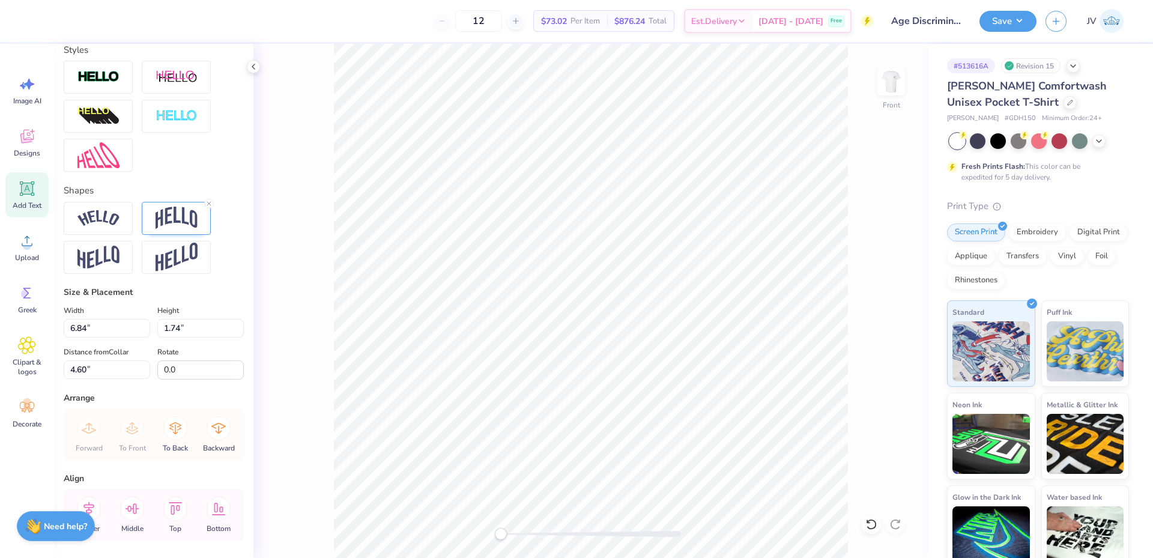
scroll to position [401, 0]
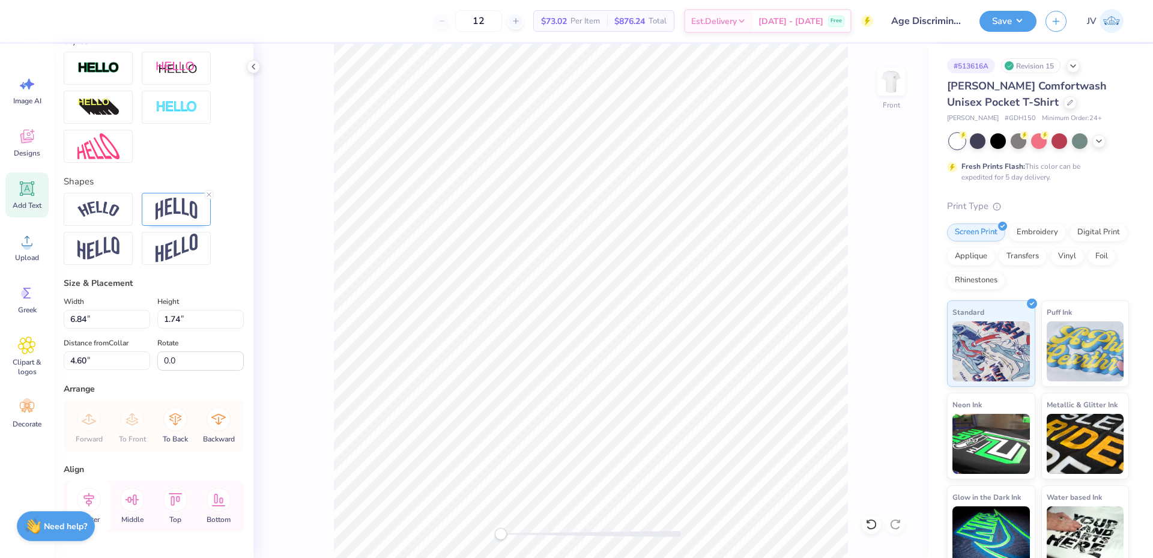
click at [96, 512] on icon at bounding box center [89, 500] width 24 height 24
click at [97, 512] on icon at bounding box center [89, 500] width 24 height 24
click at [98, 507] on div "Center" at bounding box center [88, 505] width 43 height 51
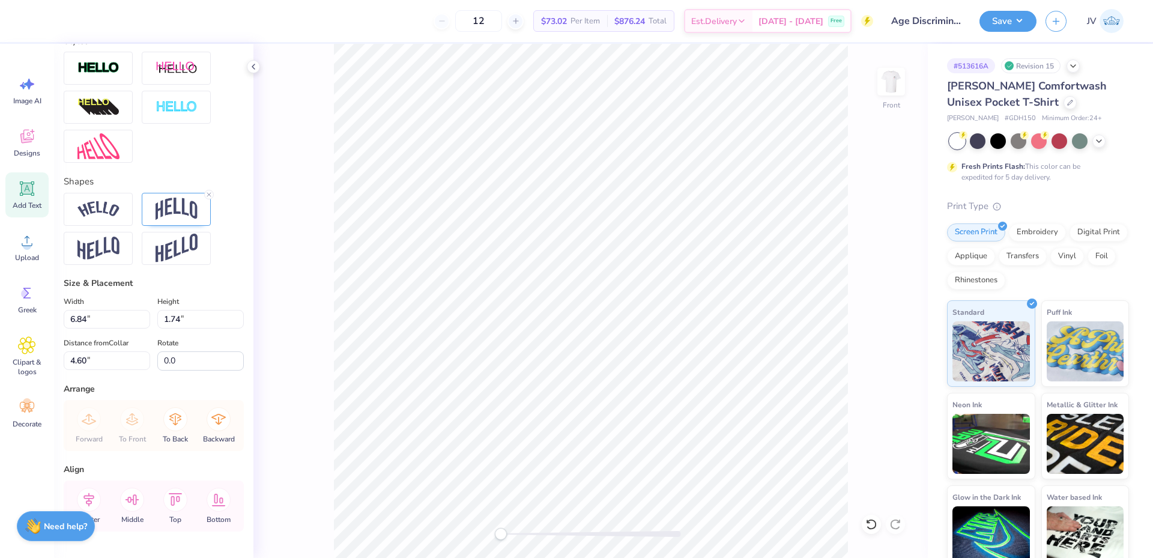
scroll to position [455, 0]
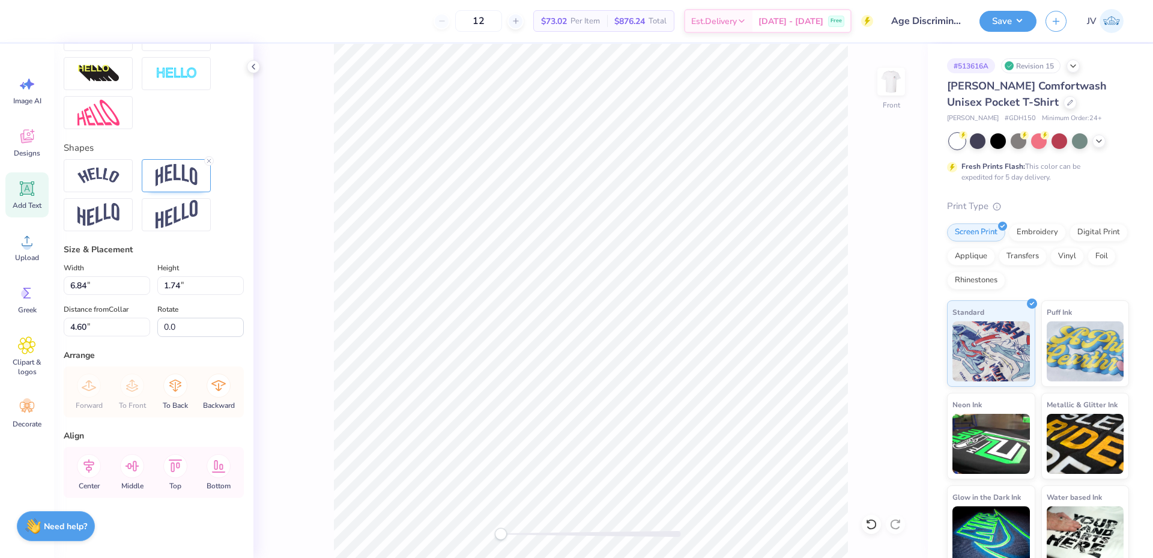
type input "12.00"
type input "2.94"
type input "3.00"
click at [83, 463] on icon at bounding box center [89, 466] width 24 height 24
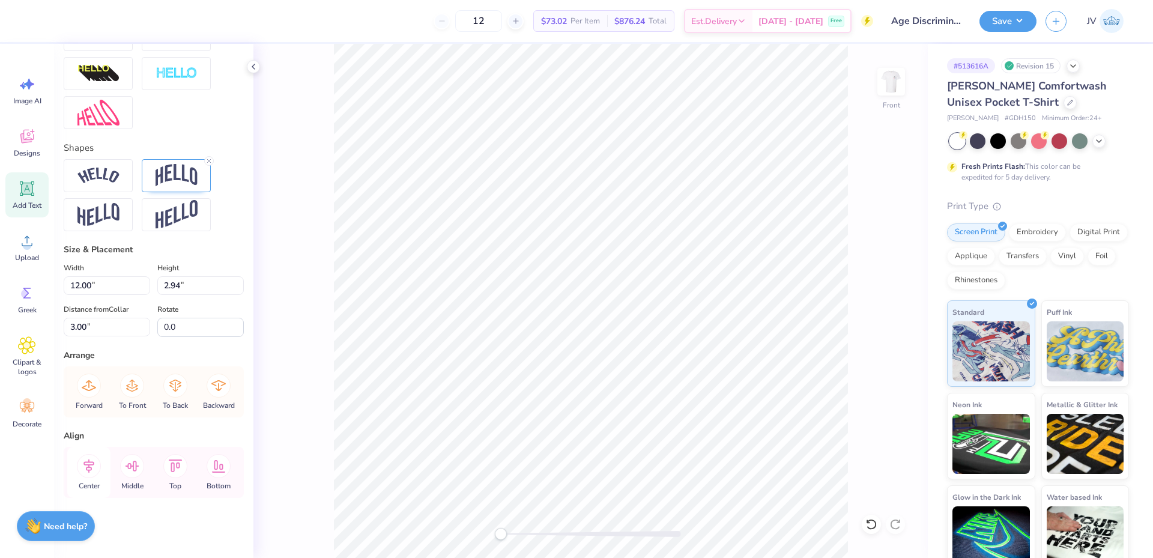
click at [83, 463] on icon at bounding box center [89, 466] width 24 height 24
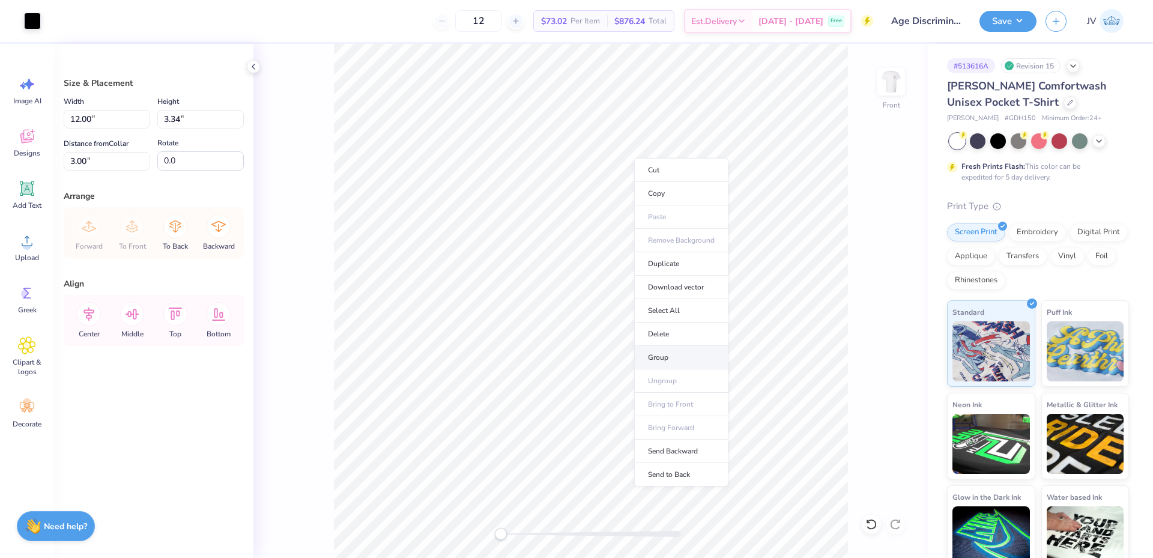
click at [662, 359] on li "Group" at bounding box center [681, 357] width 94 height 23
type input "10.64"
type input "7.25"
type input "6.75"
click at [90, 315] on icon at bounding box center [89, 314] width 24 height 24
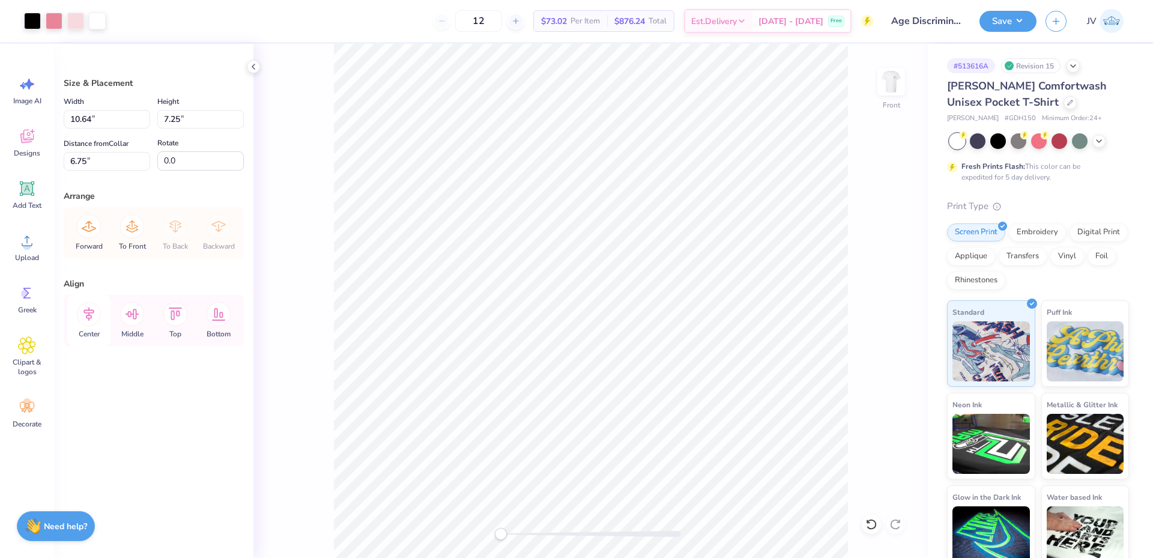
click at [90, 314] on icon at bounding box center [89, 314] width 24 height 24
click at [624, 367] on li "Group" at bounding box center [636, 364] width 94 height 23
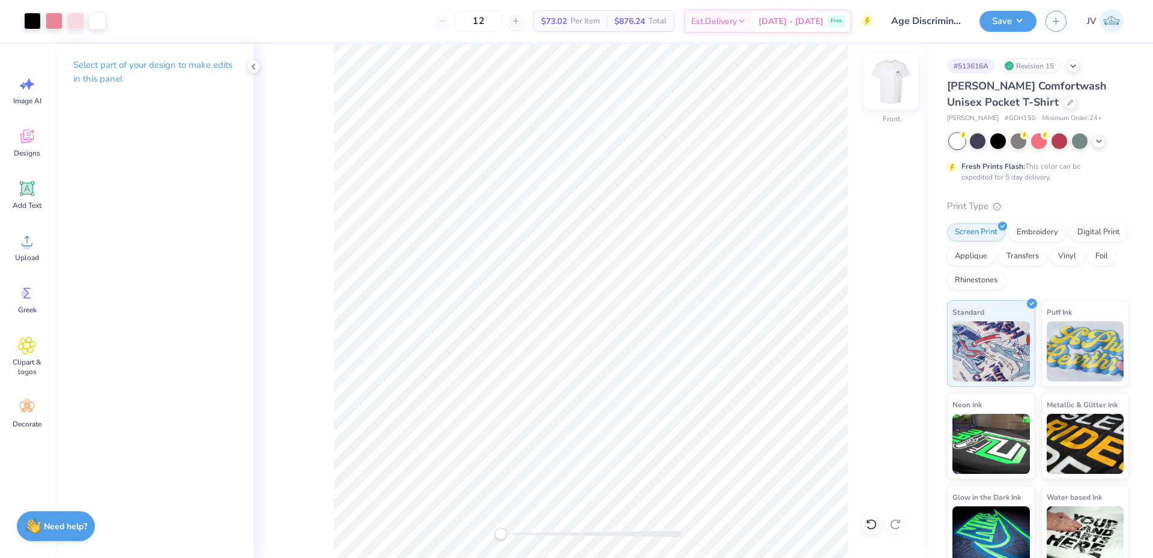
click at [897, 93] on img at bounding box center [891, 82] width 48 height 48
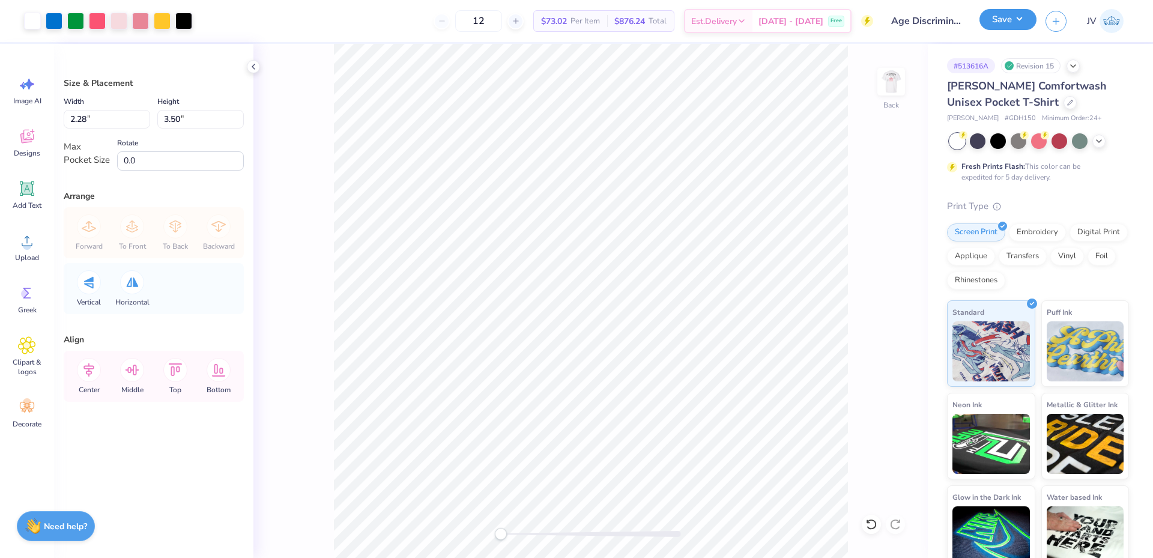
click at [1006, 13] on button "Save" at bounding box center [1007, 19] width 57 height 21
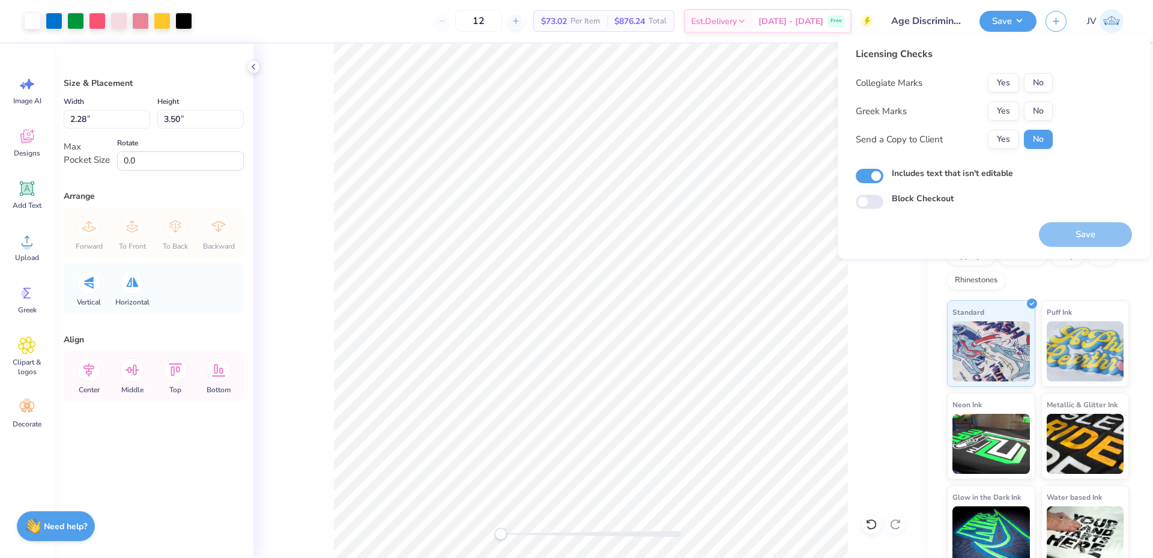
drag, startPoint x: 1025, startPoint y: 72, endPoint x: 1032, endPoint y: 82, distance: 12.0
click at [1025, 73] on div "Licensing Checks Collegiate Marks Yes No Greek Marks Yes No Send a Copy to Clie…" at bounding box center [954, 102] width 197 height 111
click at [1039, 86] on button "No" at bounding box center [1038, 82] width 29 height 19
click at [1040, 106] on button "No" at bounding box center [1038, 110] width 29 height 19
click at [1095, 233] on button "Save" at bounding box center [1085, 234] width 93 height 25
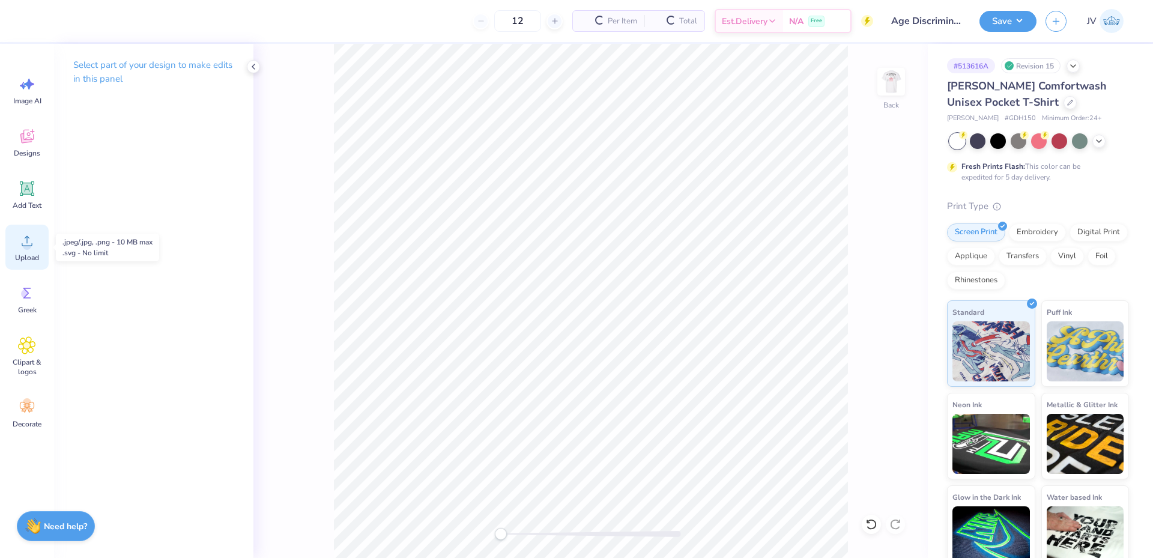
click at [22, 249] on icon at bounding box center [27, 241] width 18 height 18
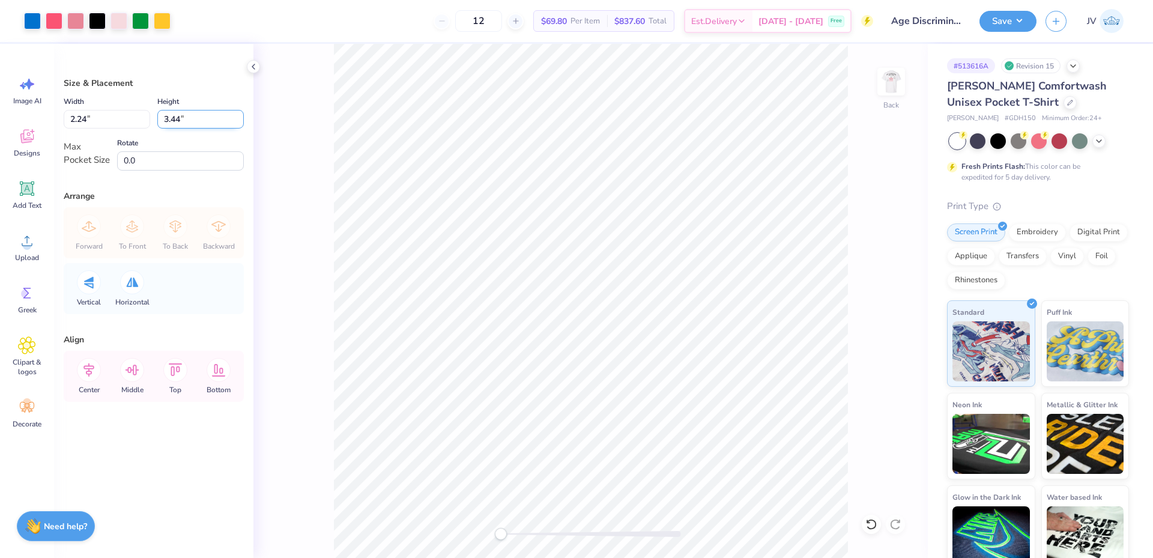
click at [205, 120] on input "3.44" at bounding box center [200, 119] width 86 height 19
type input "3.5"
type input "2.28"
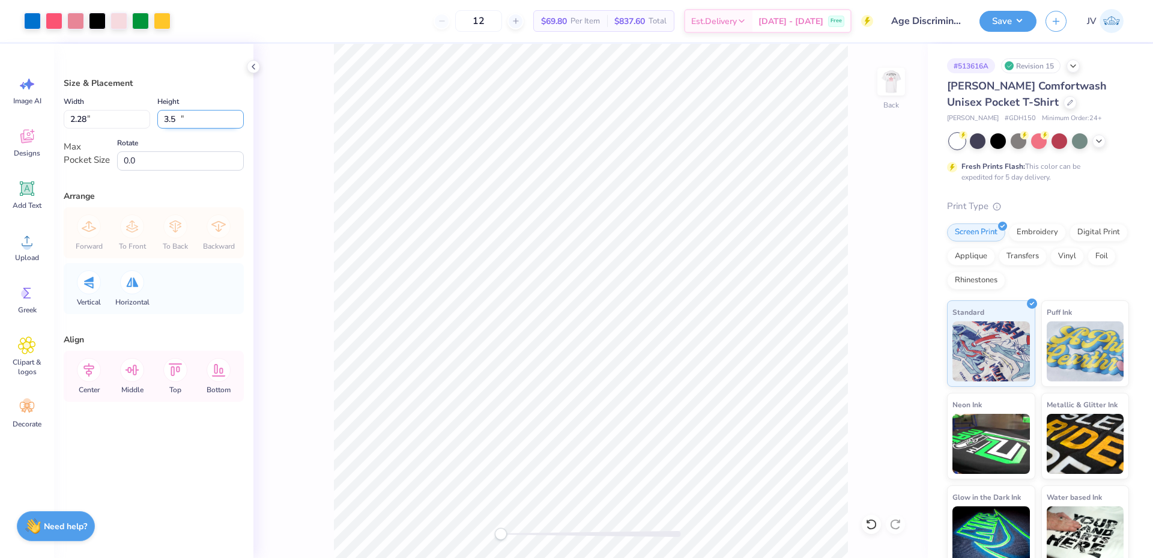
type input "3.50"
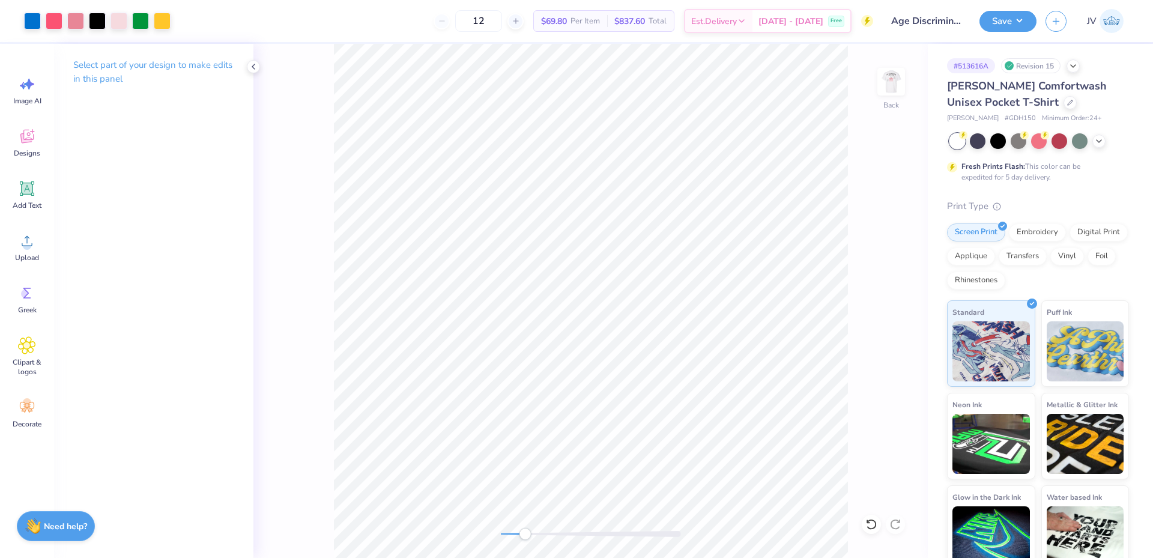
drag, startPoint x: 502, startPoint y: 535, endPoint x: 525, endPoint y: 537, distance: 22.9
click at [525, 537] on div "Accessibility label" at bounding box center [525, 534] width 12 height 12
click at [493, 529] on div "Back" at bounding box center [590, 301] width 674 height 514
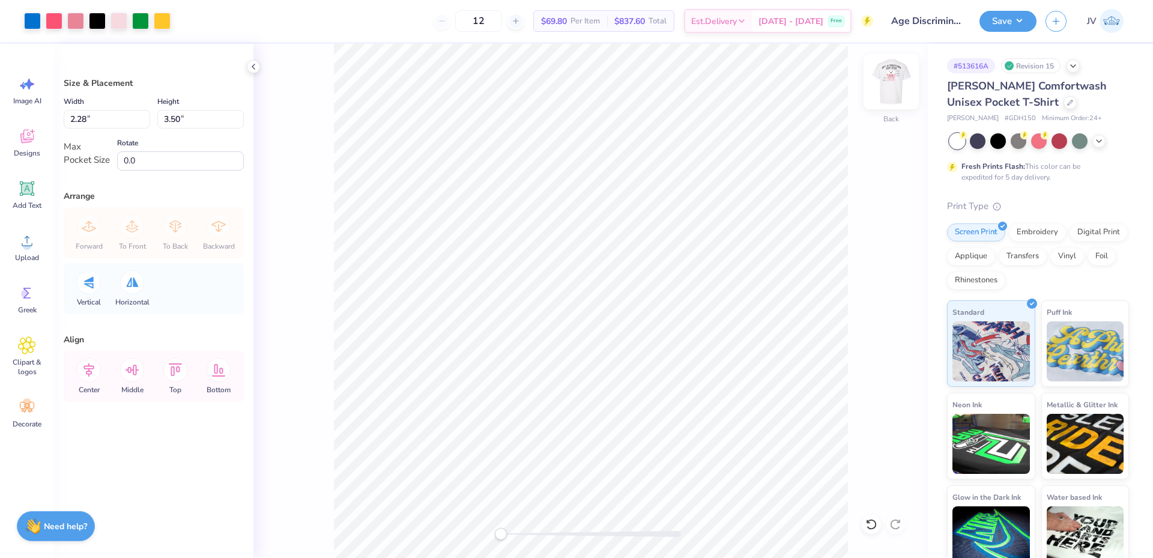
click at [897, 83] on img at bounding box center [891, 82] width 48 height 48
type input "12.00"
type input "10.70"
type input "3.00"
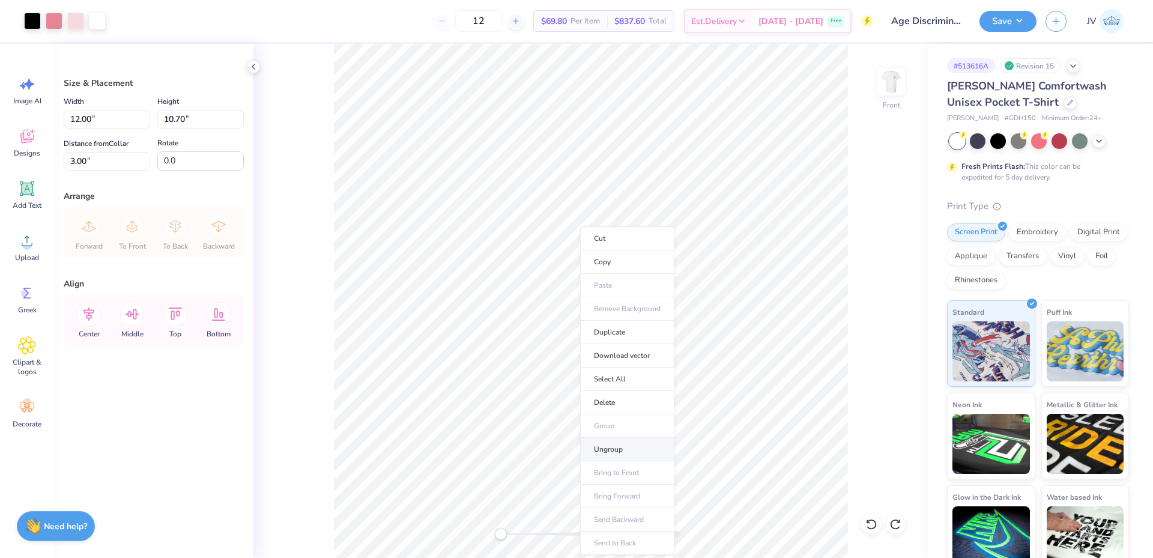
click at [602, 450] on li "Ungroup" at bounding box center [627, 449] width 94 height 23
click at [627, 446] on li "Ungroup" at bounding box center [640, 449] width 94 height 23
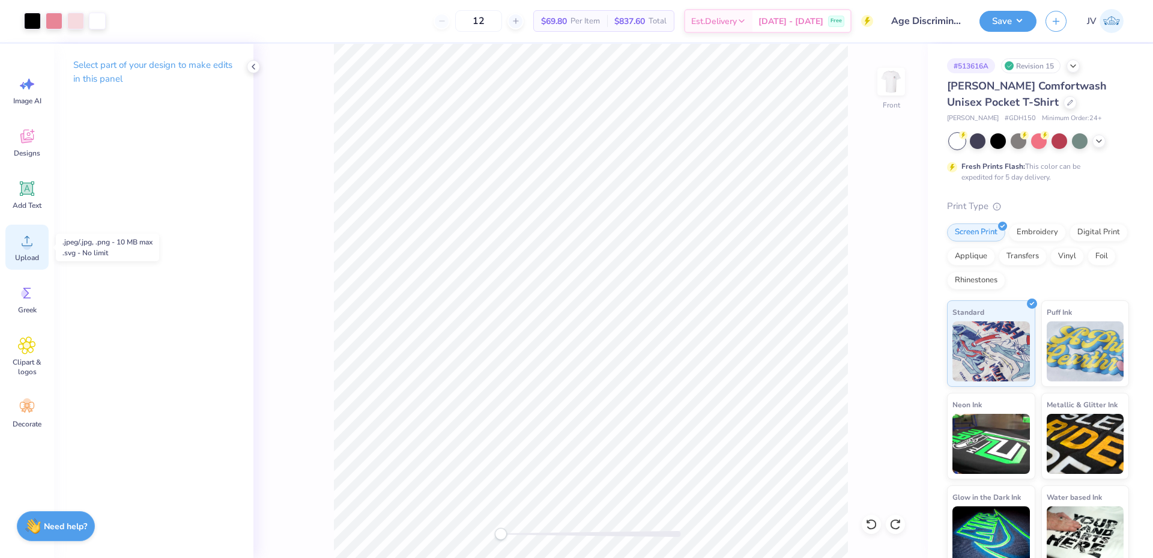
click at [32, 241] on icon at bounding box center [27, 241] width 18 height 18
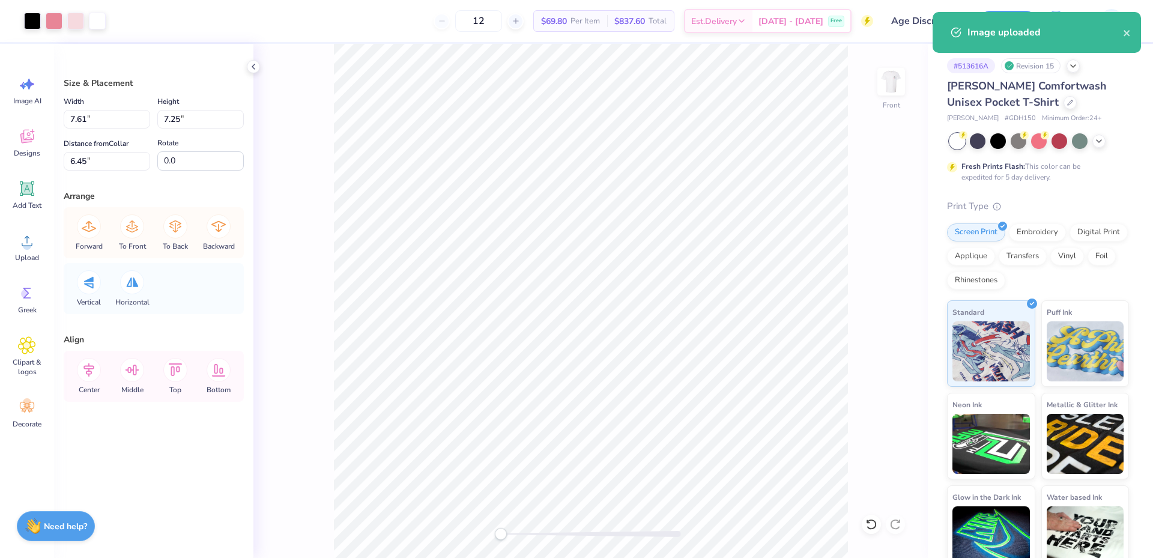
type input "7.61"
type input "7.25"
type input "6.45"
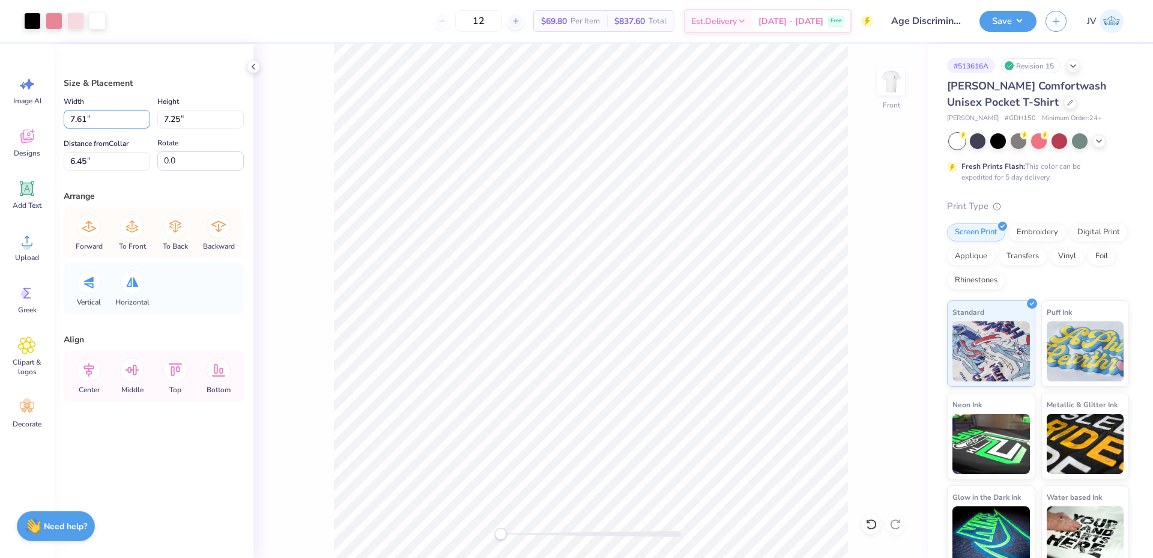
drag, startPoint x: 104, startPoint y: 113, endPoint x: 43, endPoint y: 113, distance: 60.7
click at [43, 113] on div "Art colors 12 $69.80 Per Item $837.60 Total Est. Delivery Oct 7 - 10 Free Desig…" at bounding box center [576, 279] width 1153 height 558
type input "7.81"
type input "7.43"
type input "17.08"
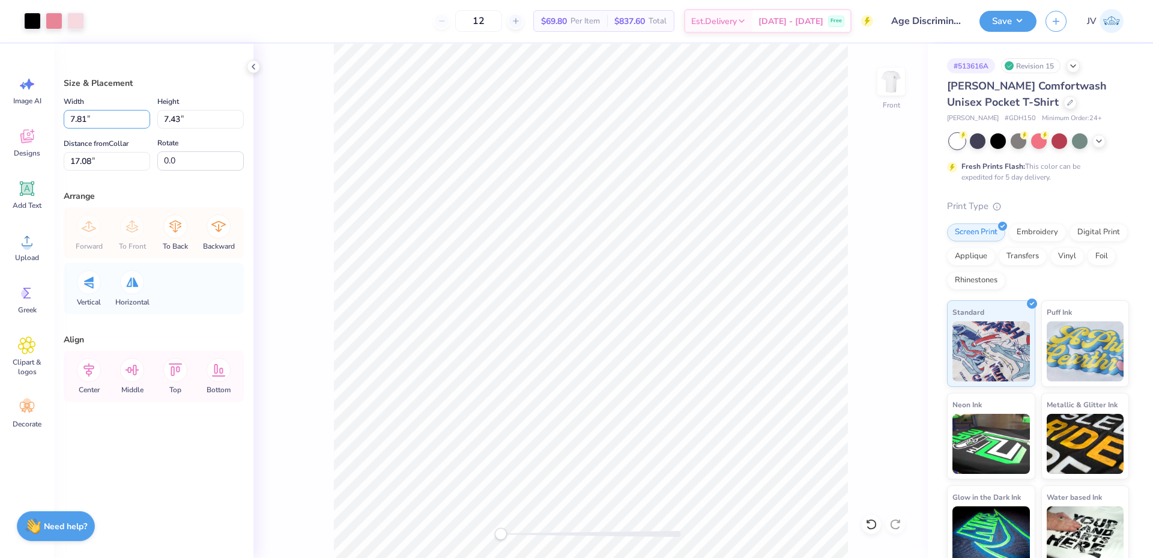
drag, startPoint x: 55, startPoint y: 113, endPoint x: 0, endPoint y: 94, distance: 58.3
click at [0, 94] on div "Art colors 12 $69.80 Per Item $837.60 Total Est. Delivery Oct 7 - 10 Free Desig…" at bounding box center [576, 279] width 1153 height 558
paste input "6"
type input "7.61"
type input "7.24"
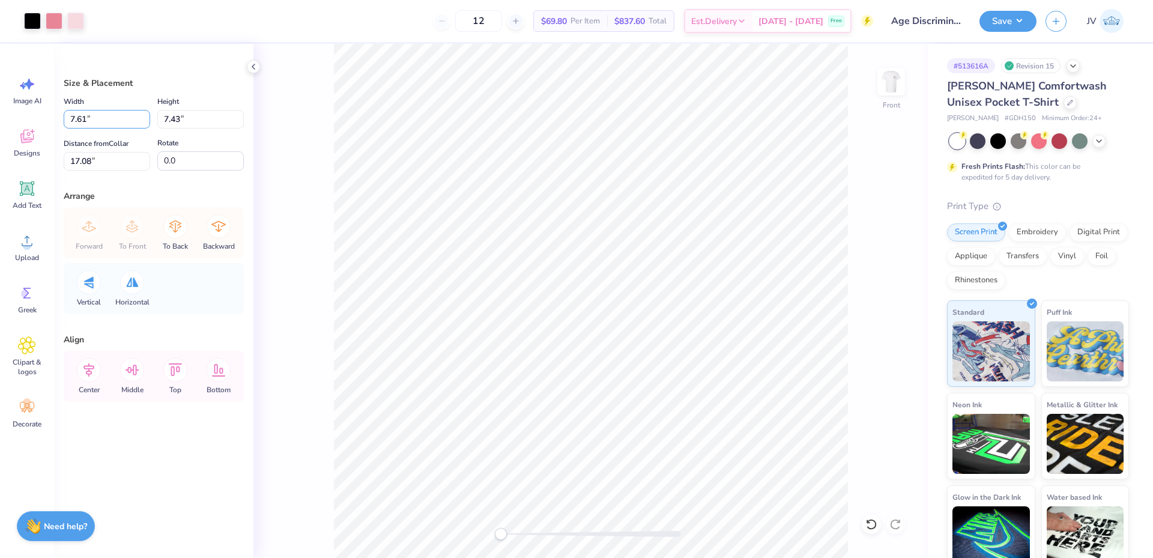
type input "17.18"
type input "7.25"
type input "6.45"
type input "7.25"
type input "6.45"
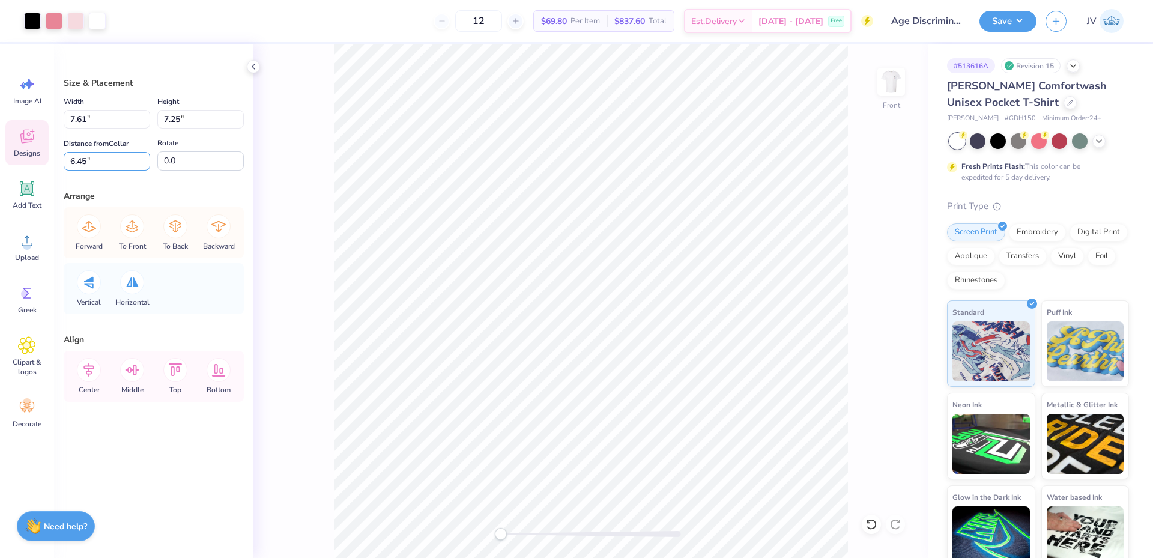
drag, startPoint x: 100, startPoint y: 165, endPoint x: 17, endPoint y: 153, distance: 84.2
click at [17, 153] on div "Art colors 12 $69.80 Per Item $837.60 Total Est. Delivery Oct 7 - 10 Free Desig…" at bounding box center [576, 279] width 1153 height 558
drag, startPoint x: 109, startPoint y: 162, endPoint x: 0, endPoint y: 135, distance: 112.6
click at [0, 135] on div "Art colors 12 $64.16 Per Item $769.92 Total Est. Delivery Oct 7 - 10 Free Desig…" at bounding box center [576, 279] width 1153 height 558
paste input "6.45"
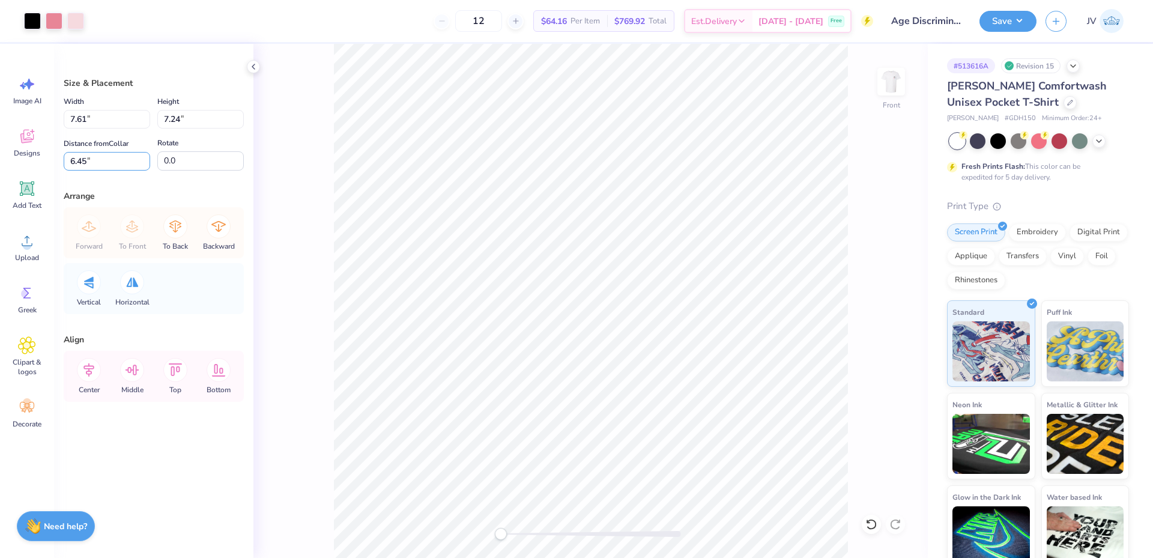
type input "6.45"
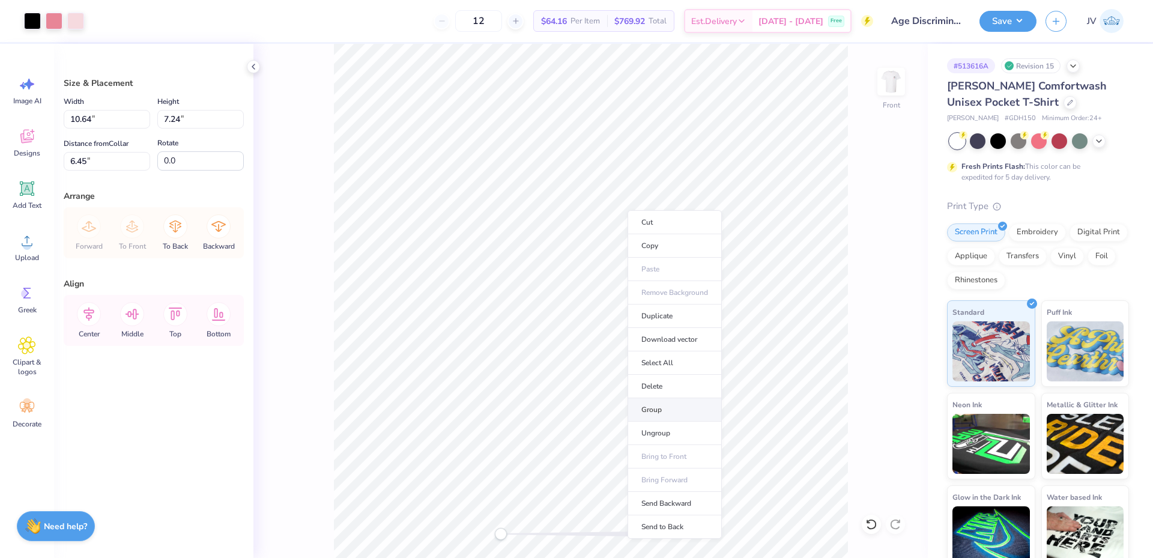
click at [652, 404] on li "Group" at bounding box center [675, 409] width 94 height 23
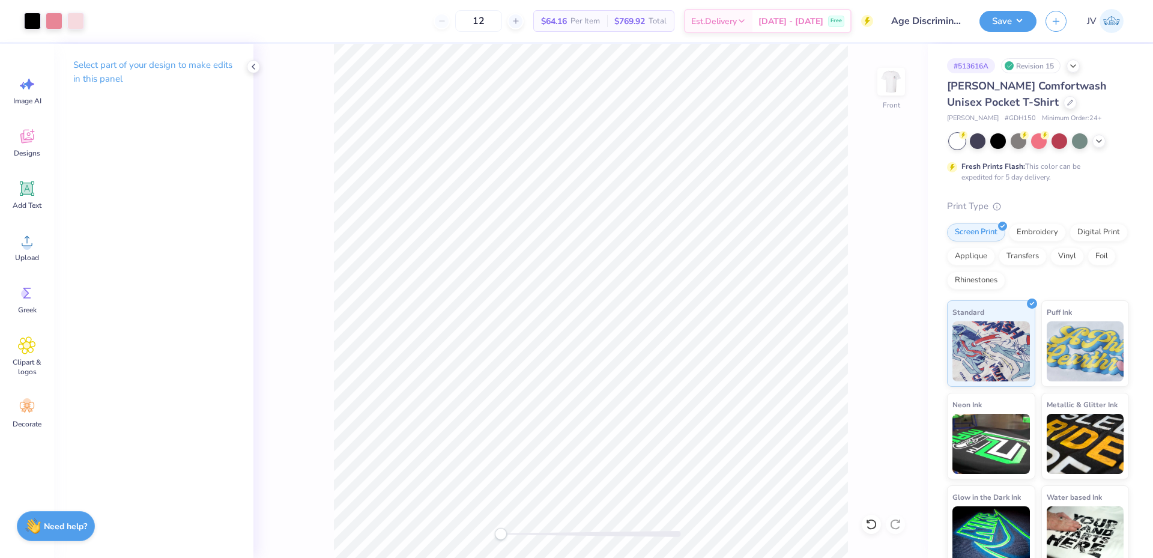
click at [417, 265] on div "Art colors 12 $64.16 Per Item $769.92 Total Est. Delivery Oct 7 - 10 Free Desig…" at bounding box center [576, 279] width 1153 height 558
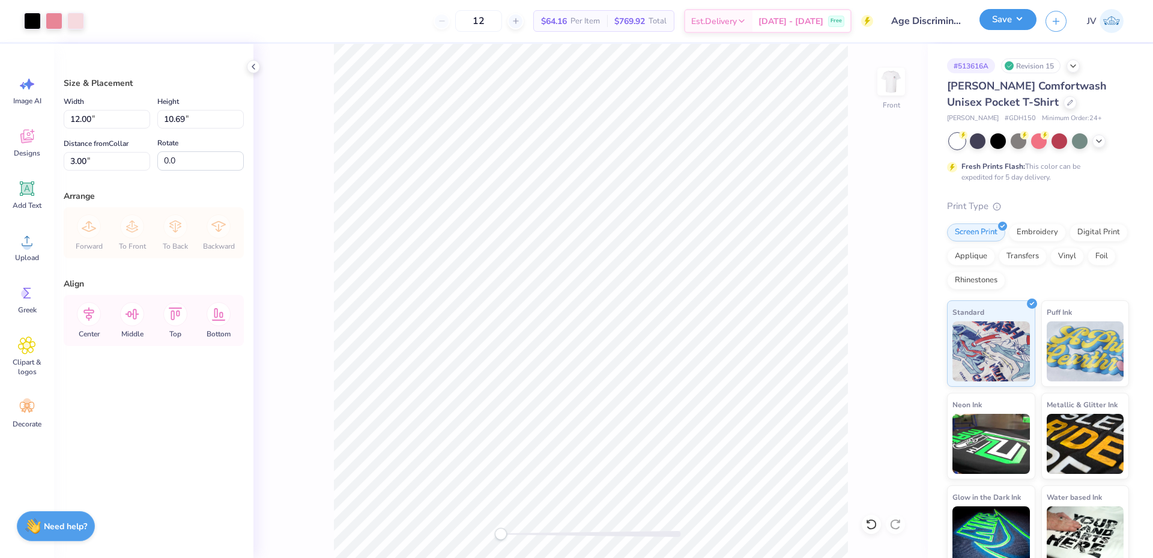
click at [1017, 20] on button "Save" at bounding box center [1007, 19] width 57 height 21
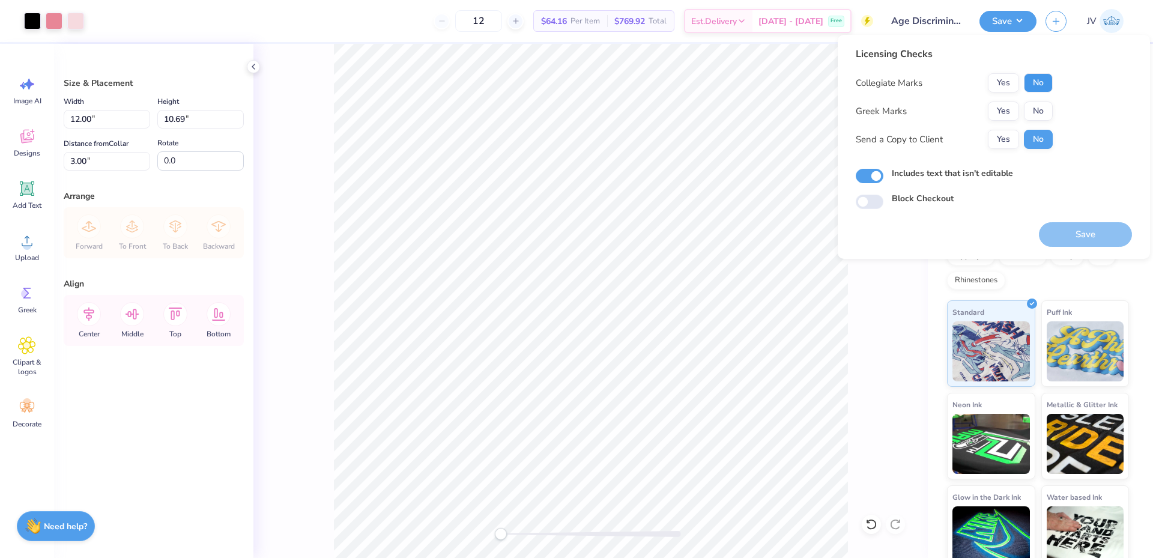
click at [1045, 82] on button "No" at bounding box center [1038, 82] width 29 height 19
click at [1038, 113] on button "No" at bounding box center [1038, 110] width 29 height 19
click at [1064, 238] on button "Save" at bounding box center [1085, 234] width 93 height 25
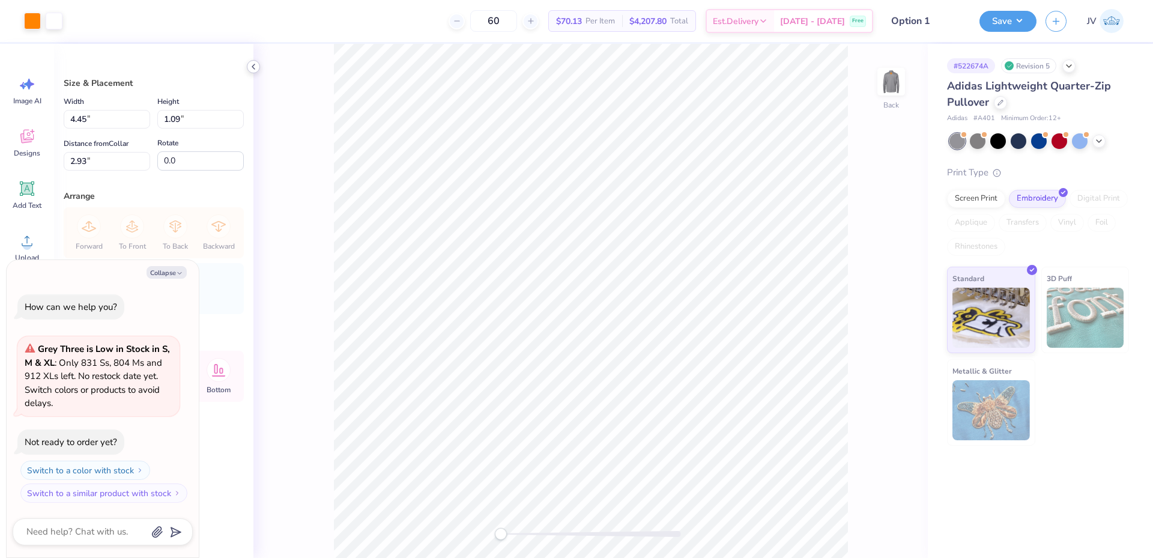
click at [250, 67] on icon at bounding box center [254, 67] width 10 height 10
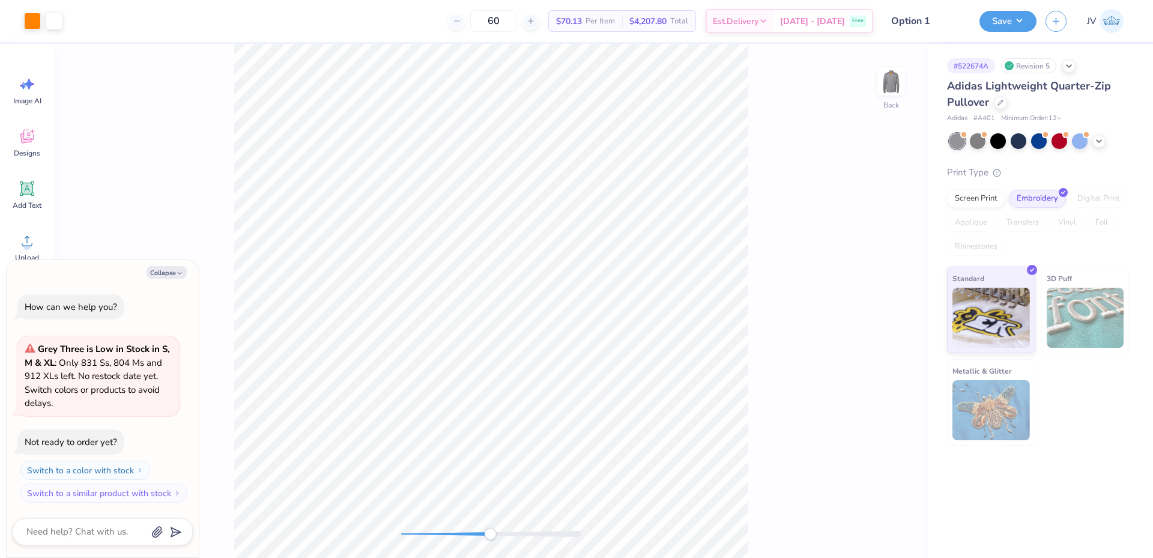
drag, startPoint x: 424, startPoint y: 538, endPoint x: 490, endPoint y: 536, distance: 66.1
click at [490, 536] on div "Accessibility label" at bounding box center [490, 534] width 12 height 12
click at [503, 546] on div "Back" at bounding box center [491, 301] width 874 height 514
click at [392, 524] on div "Back" at bounding box center [491, 301] width 874 height 514
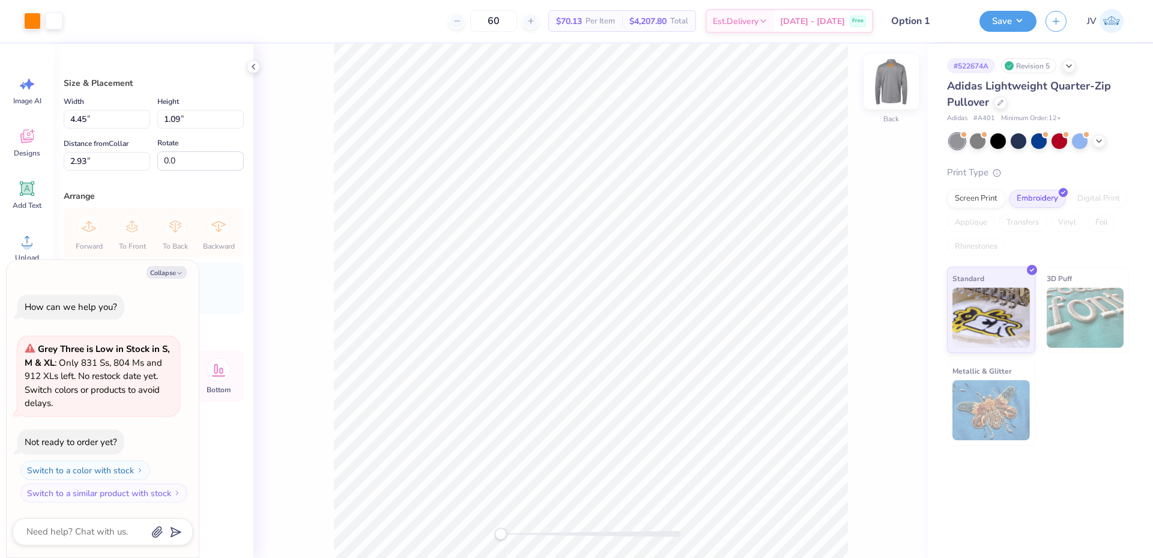
click at [892, 84] on img at bounding box center [891, 82] width 48 height 48
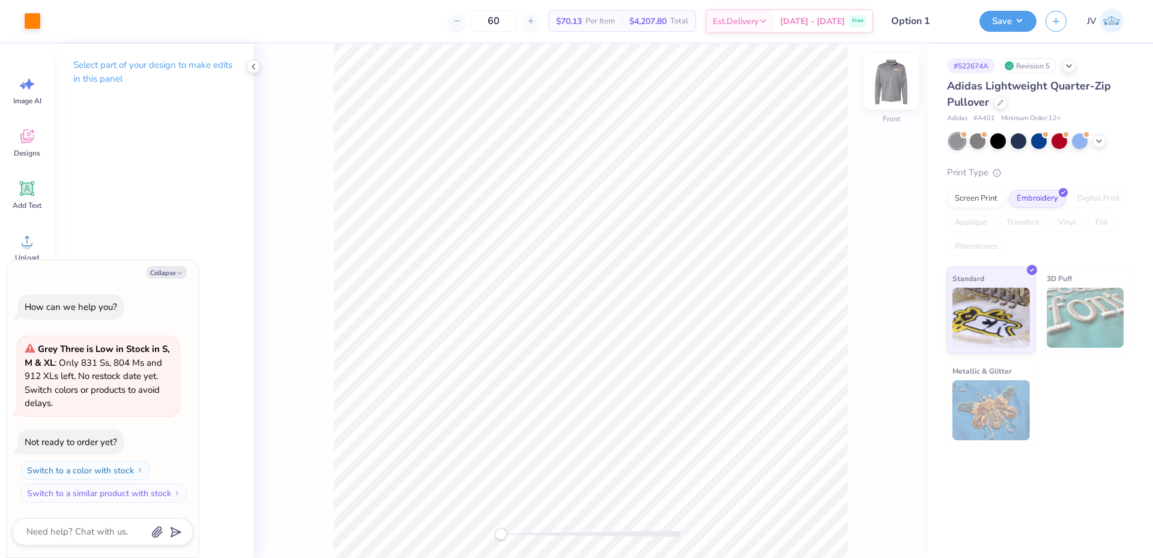
click at [899, 67] on img at bounding box center [891, 82] width 48 height 48
type textarea "x"
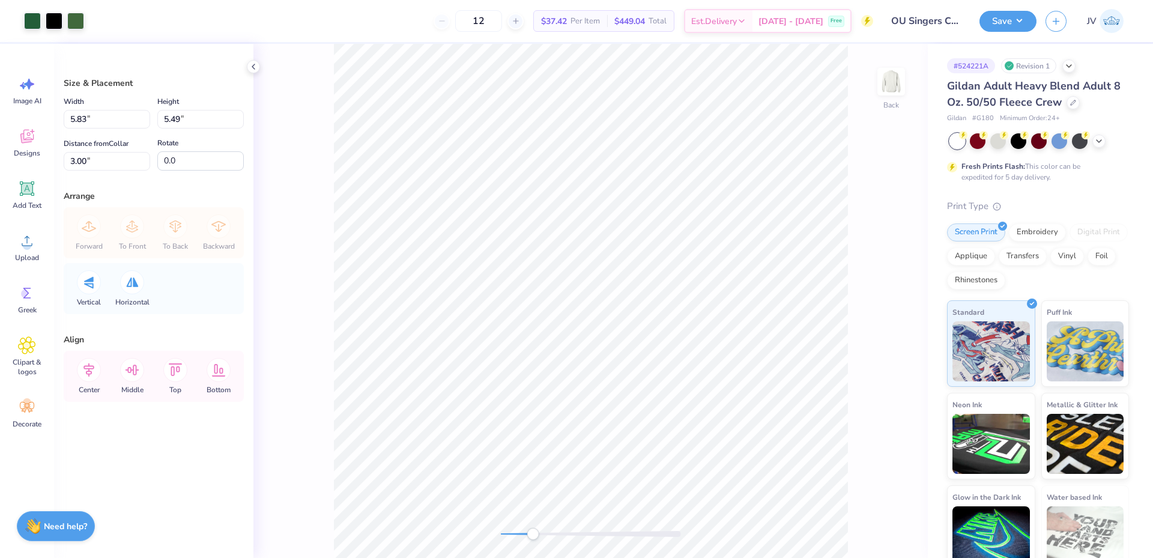
drag, startPoint x: 503, startPoint y: 531, endPoint x: 533, endPoint y: 528, distance: 30.2
click at [533, 528] on div "Accessibility label" at bounding box center [533, 534] width 12 height 12
click at [464, 523] on div "Back" at bounding box center [590, 301] width 674 height 514
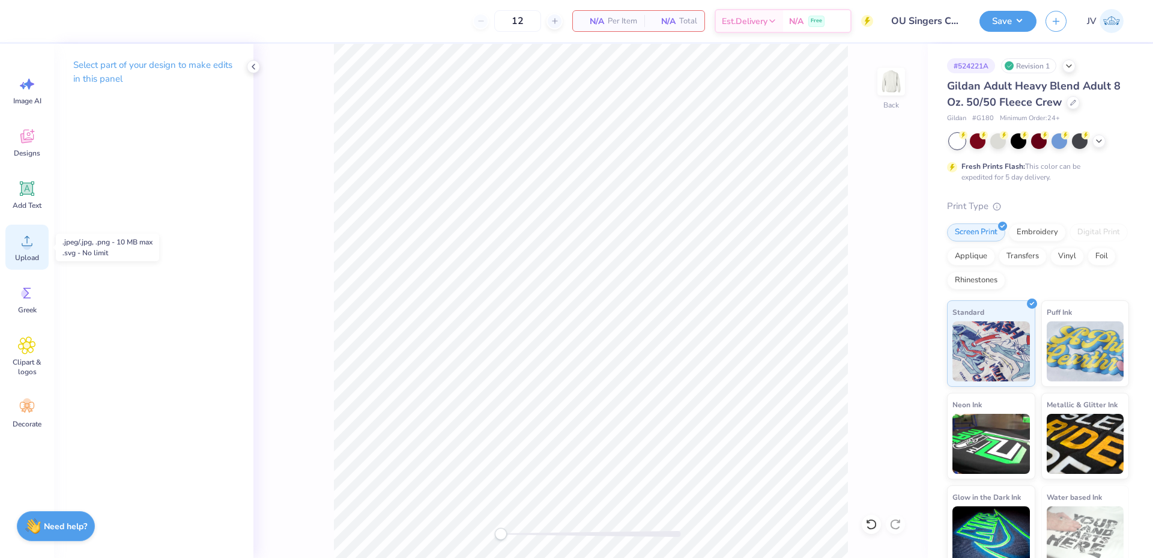
click at [24, 243] on icon at bounding box center [27, 241] width 18 height 18
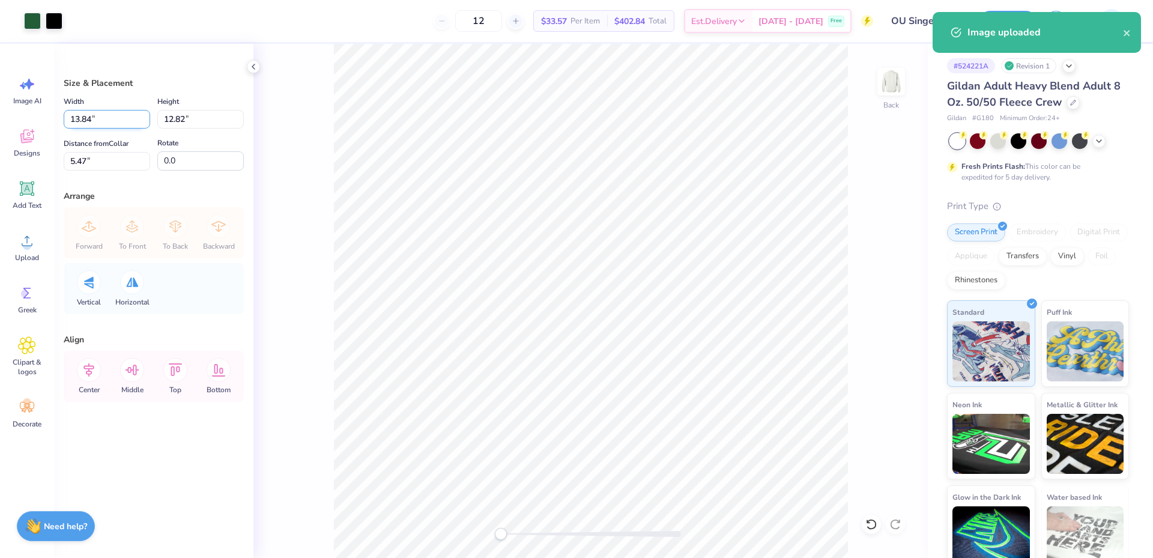
click at [118, 126] on input "13.84" at bounding box center [107, 119] width 86 height 19
type input "6.00"
type input "5.56"
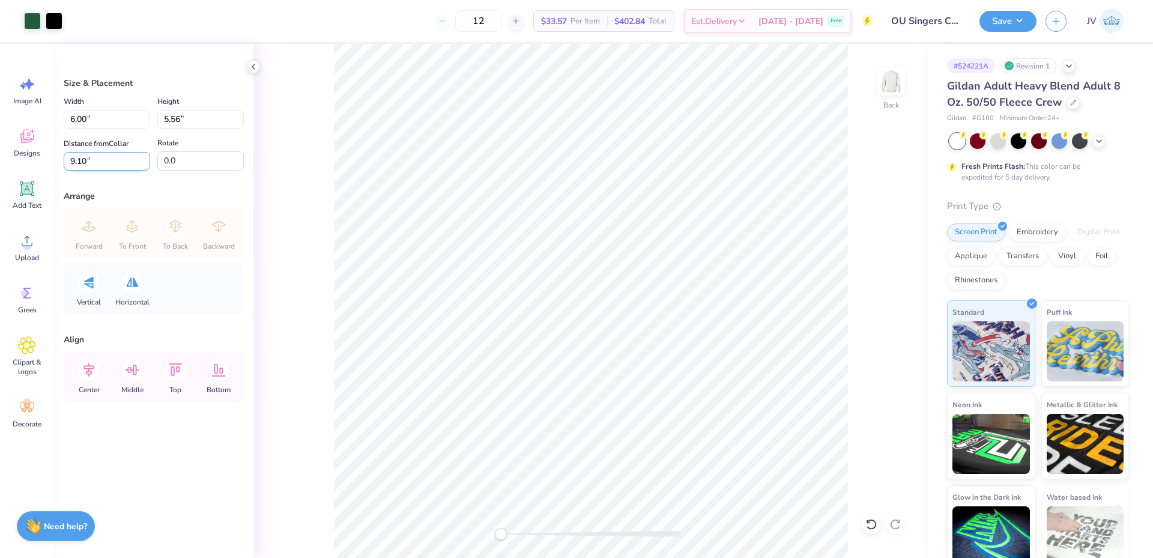
click at [98, 162] on input "9.10" at bounding box center [107, 161] width 86 height 19
type input "3"
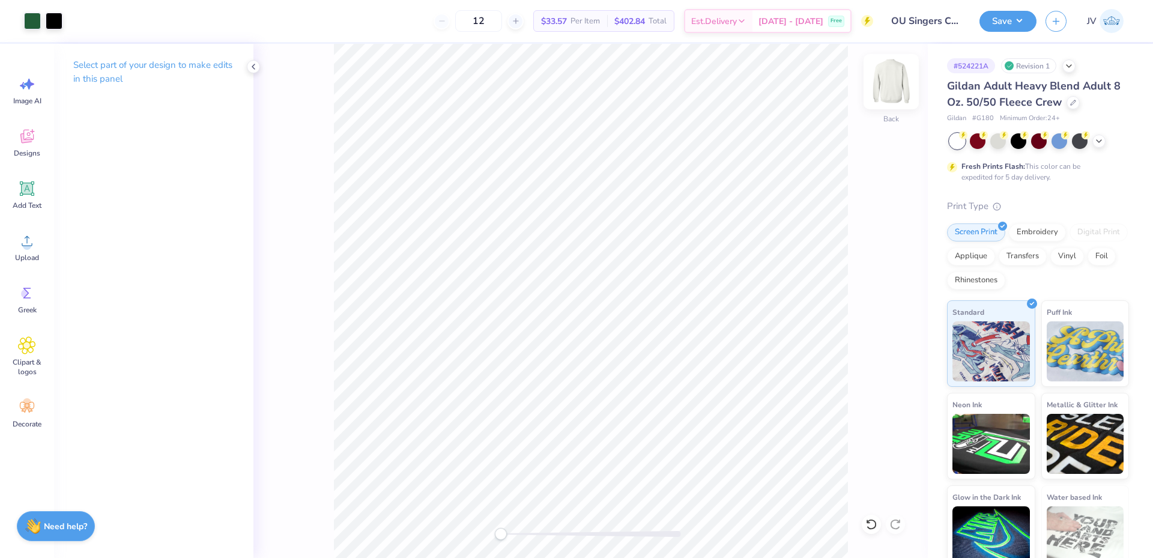
click at [892, 83] on img at bounding box center [891, 82] width 48 height 48
click at [895, 94] on img at bounding box center [891, 82] width 48 height 48
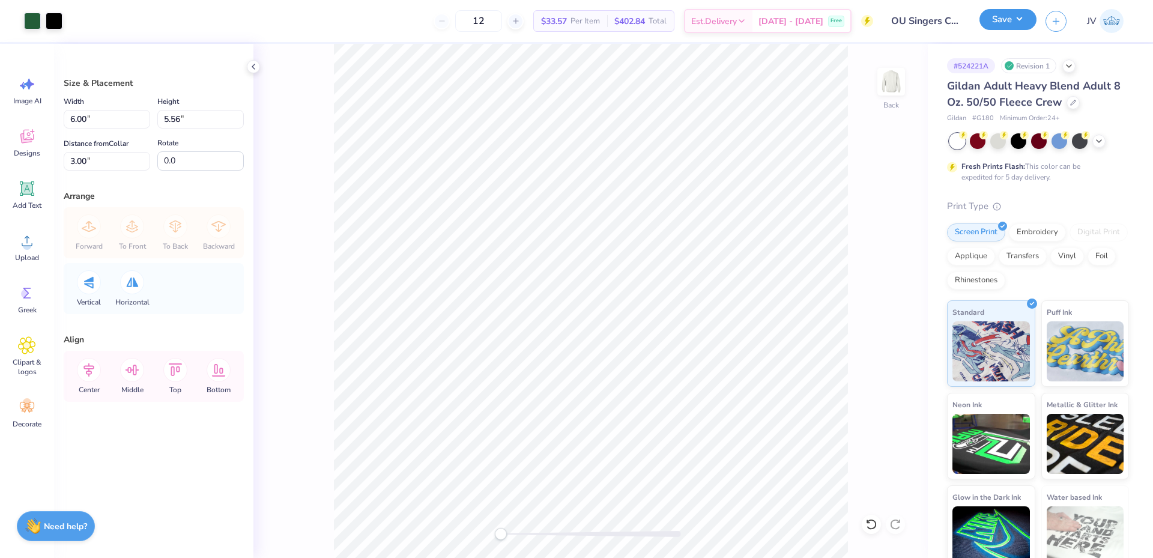
click at [1007, 22] on button "Save" at bounding box center [1007, 19] width 57 height 21
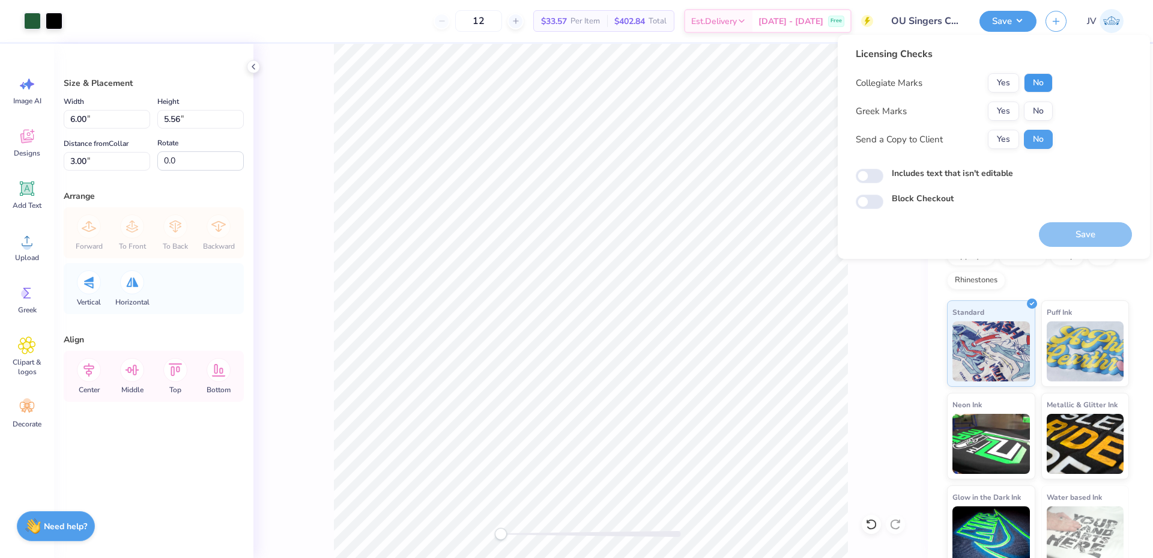
click at [1031, 77] on button "No" at bounding box center [1038, 82] width 29 height 19
click at [1040, 107] on button "No" at bounding box center [1038, 110] width 29 height 19
click at [1088, 228] on button "Save" at bounding box center [1085, 234] width 93 height 25
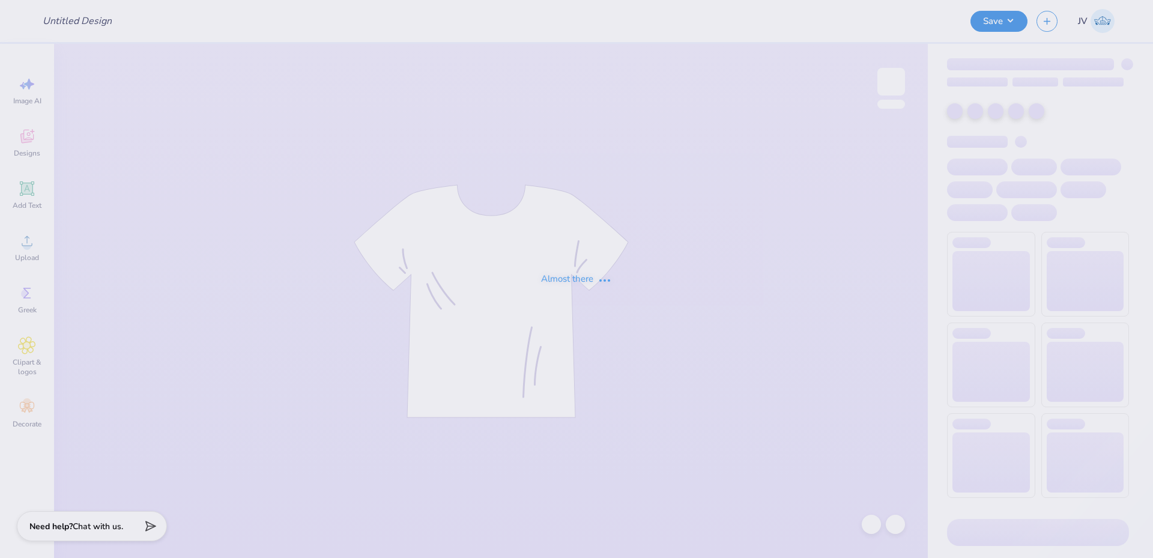
type input "Merch for ORPR Camp"
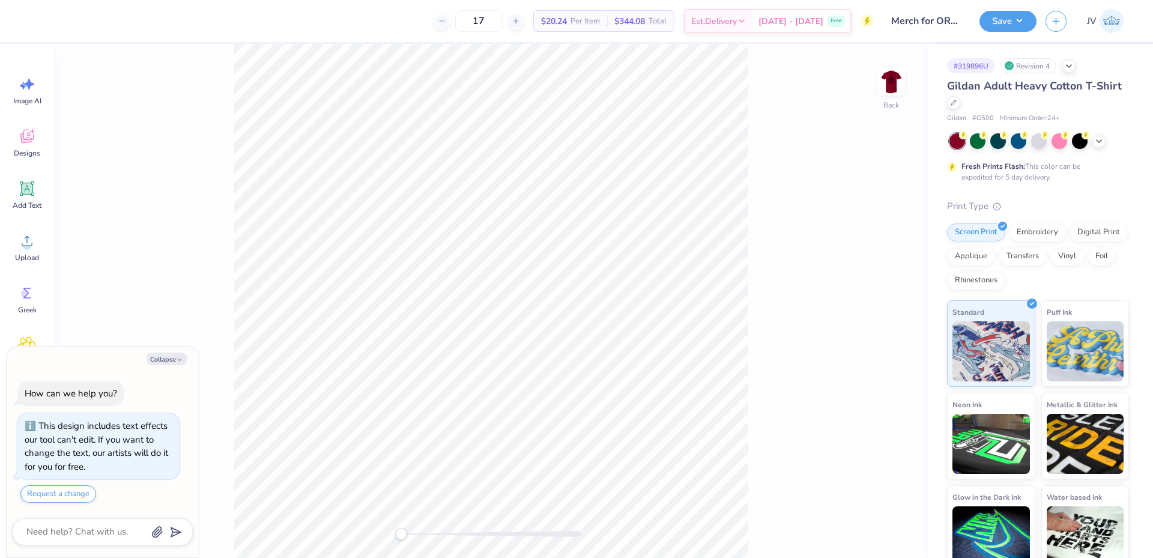
type textarea "x"
